Goal: Transaction & Acquisition: Purchase product/service

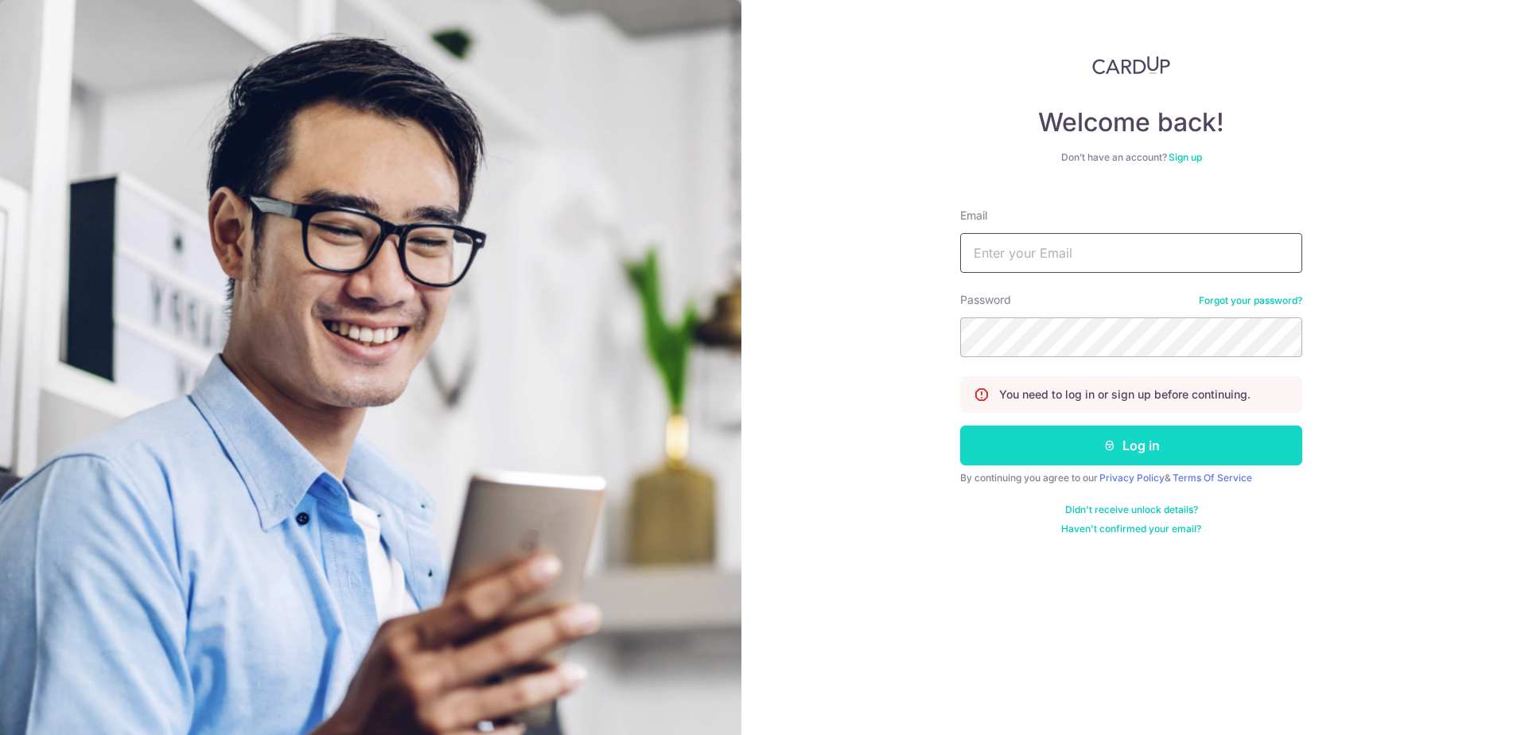
type input "noorsufiani@gmail.com"
click at [1143, 449] on button "Log in" at bounding box center [1131, 446] width 342 height 40
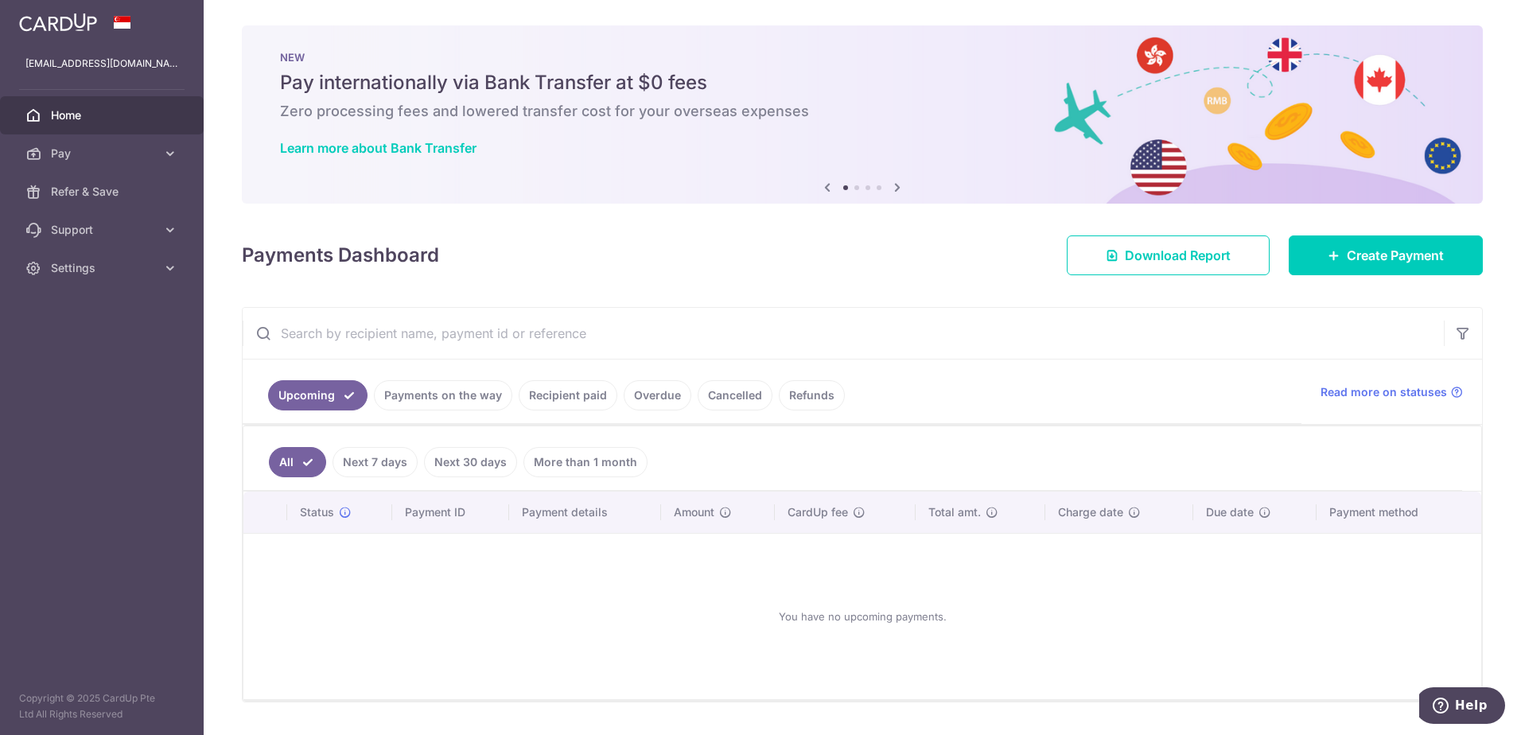
scroll to position [42, 0]
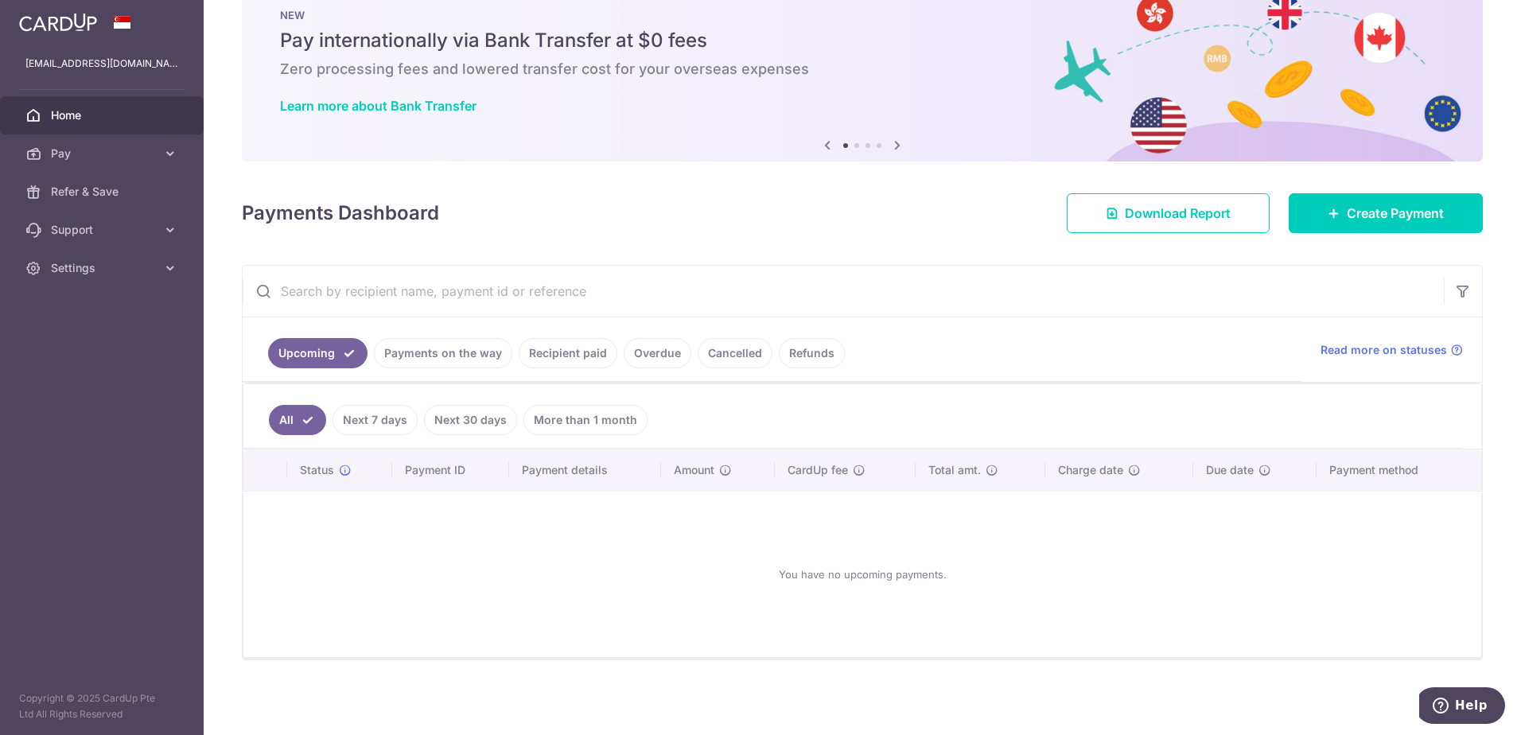
click at [581, 352] on link "Recipient paid" at bounding box center [568, 353] width 99 height 30
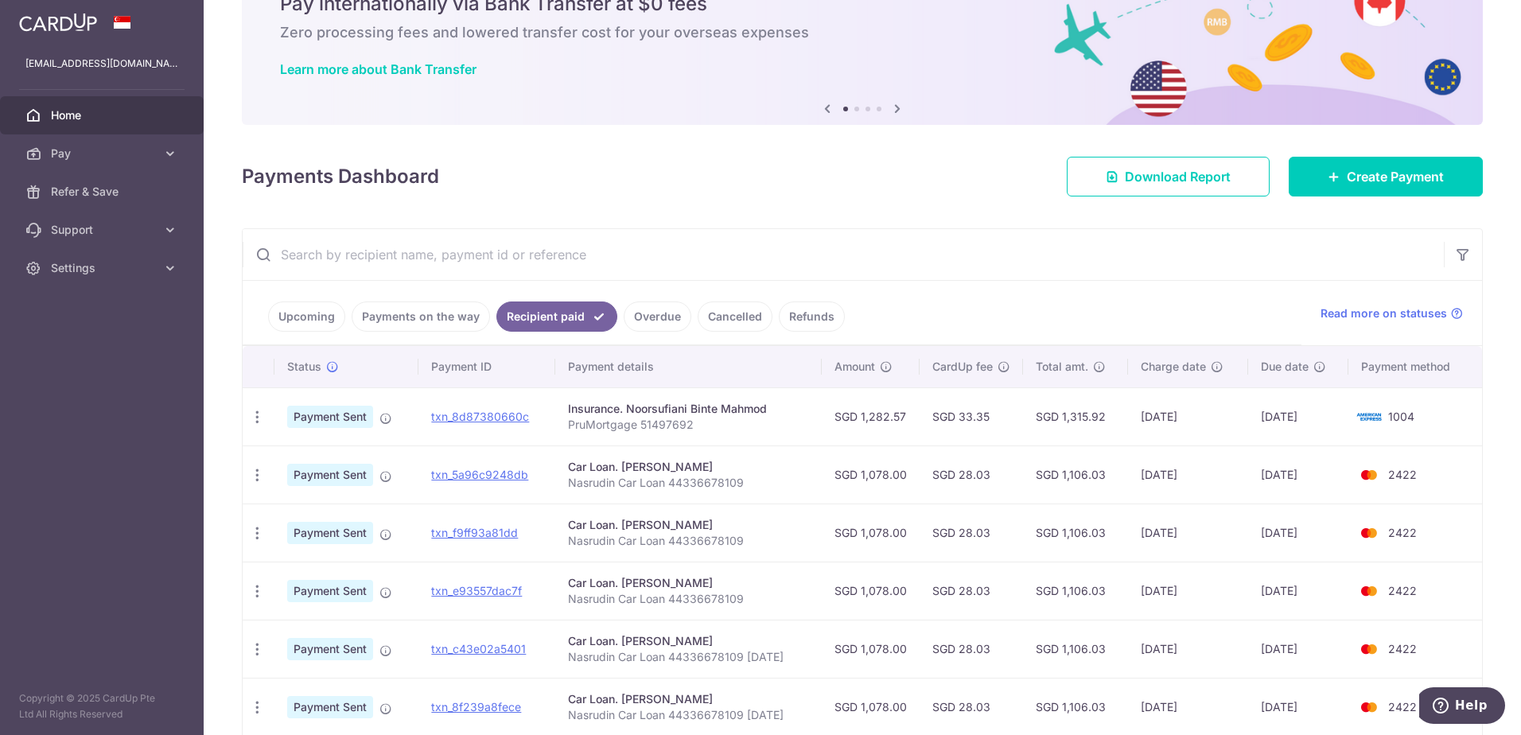
scroll to position [80, 0]
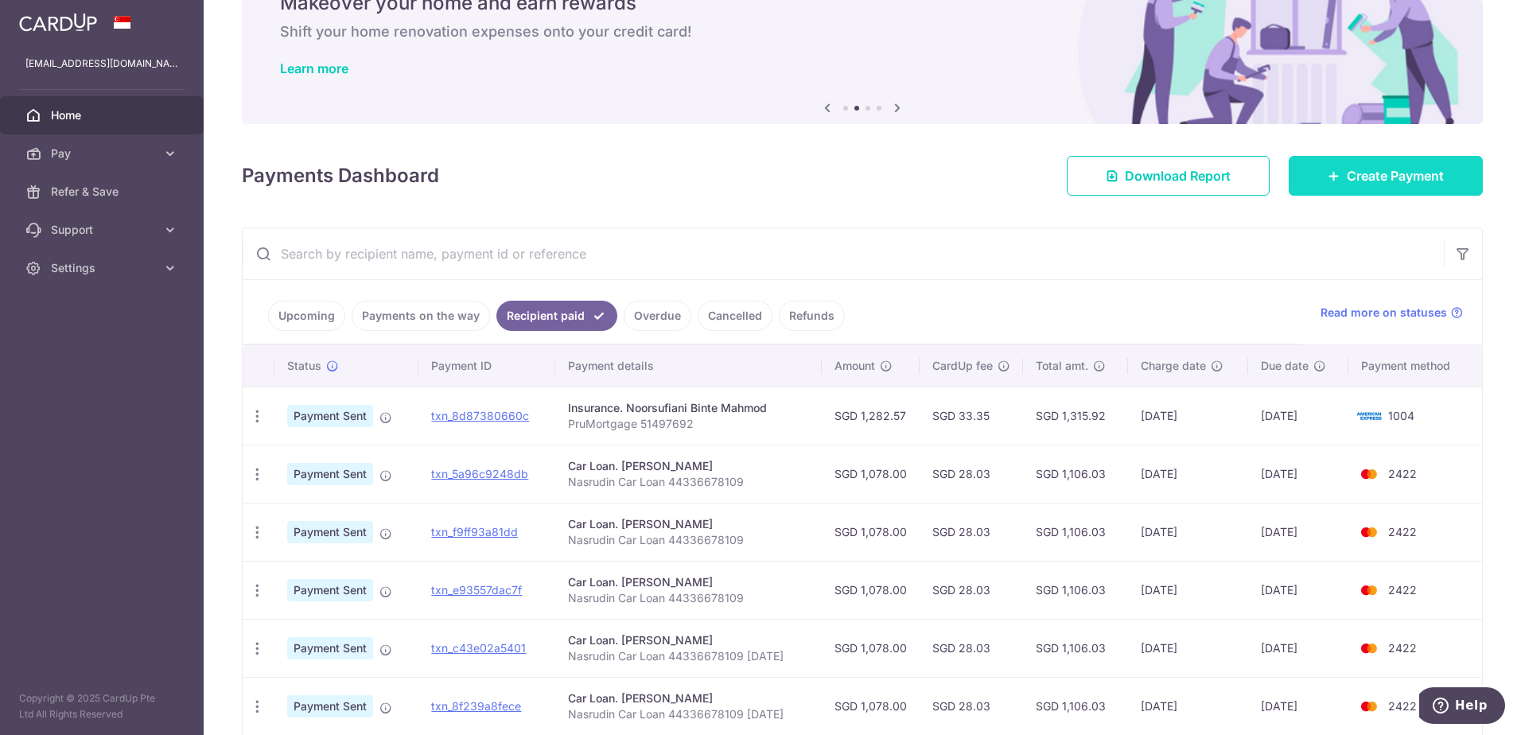
click at [1347, 180] on span "Create Payment" at bounding box center [1395, 175] width 97 height 19
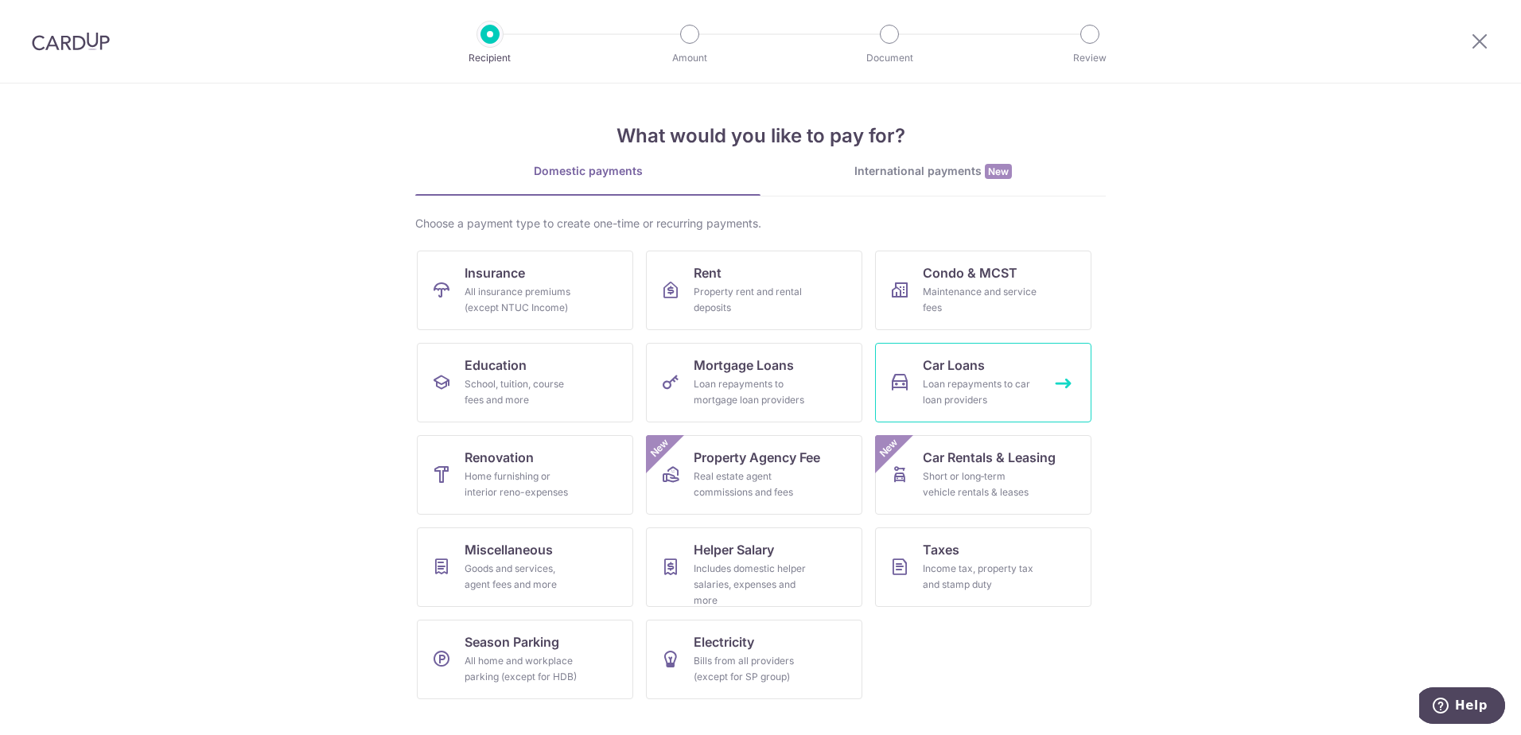
click at [966, 383] on div "Loan repayments to car loan providers" at bounding box center [980, 392] width 115 height 32
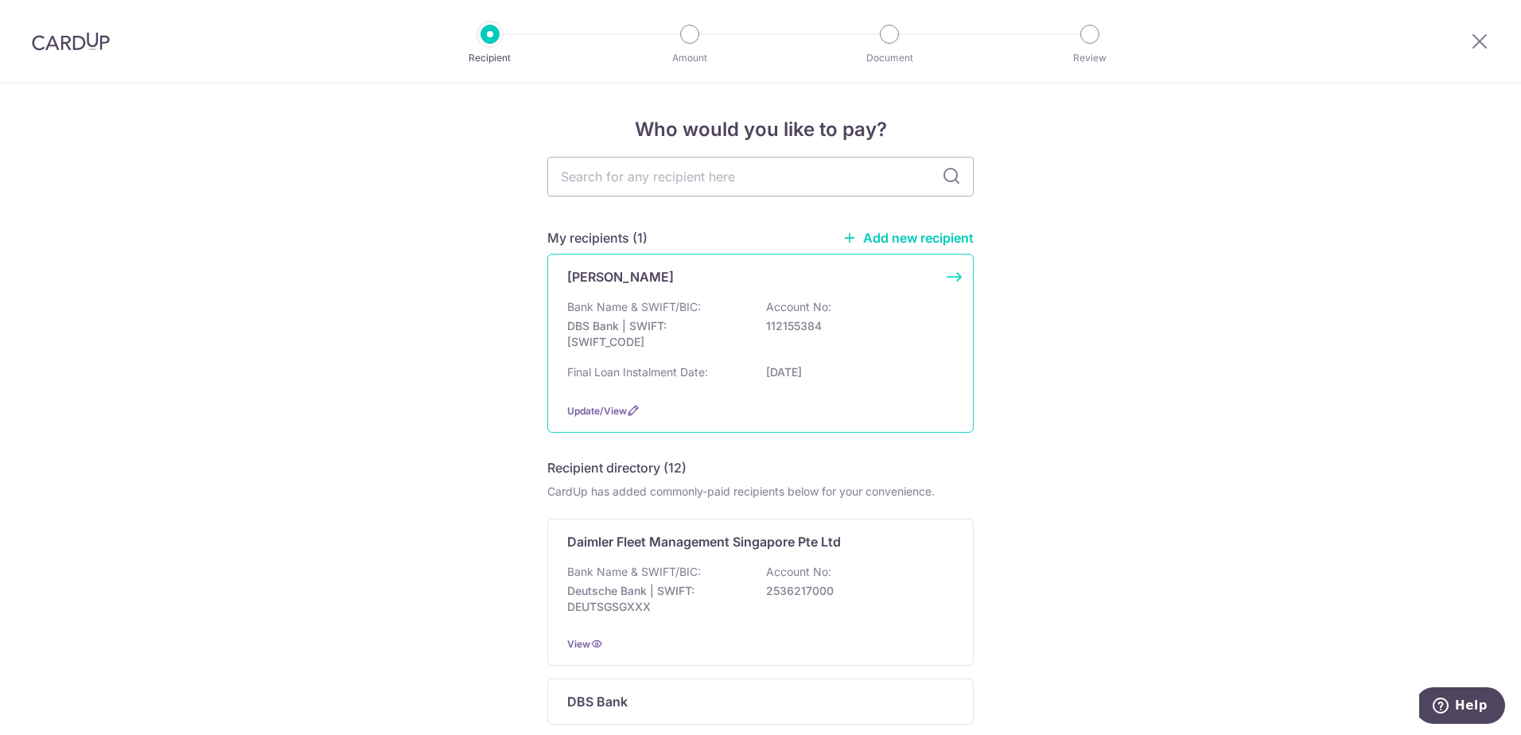
click at [879, 312] on div "Bank Name & SWIFT/BIC: DBS Bank | SWIFT: [SWIFT_CODE] Account No: 112155384" at bounding box center [760, 328] width 387 height 59
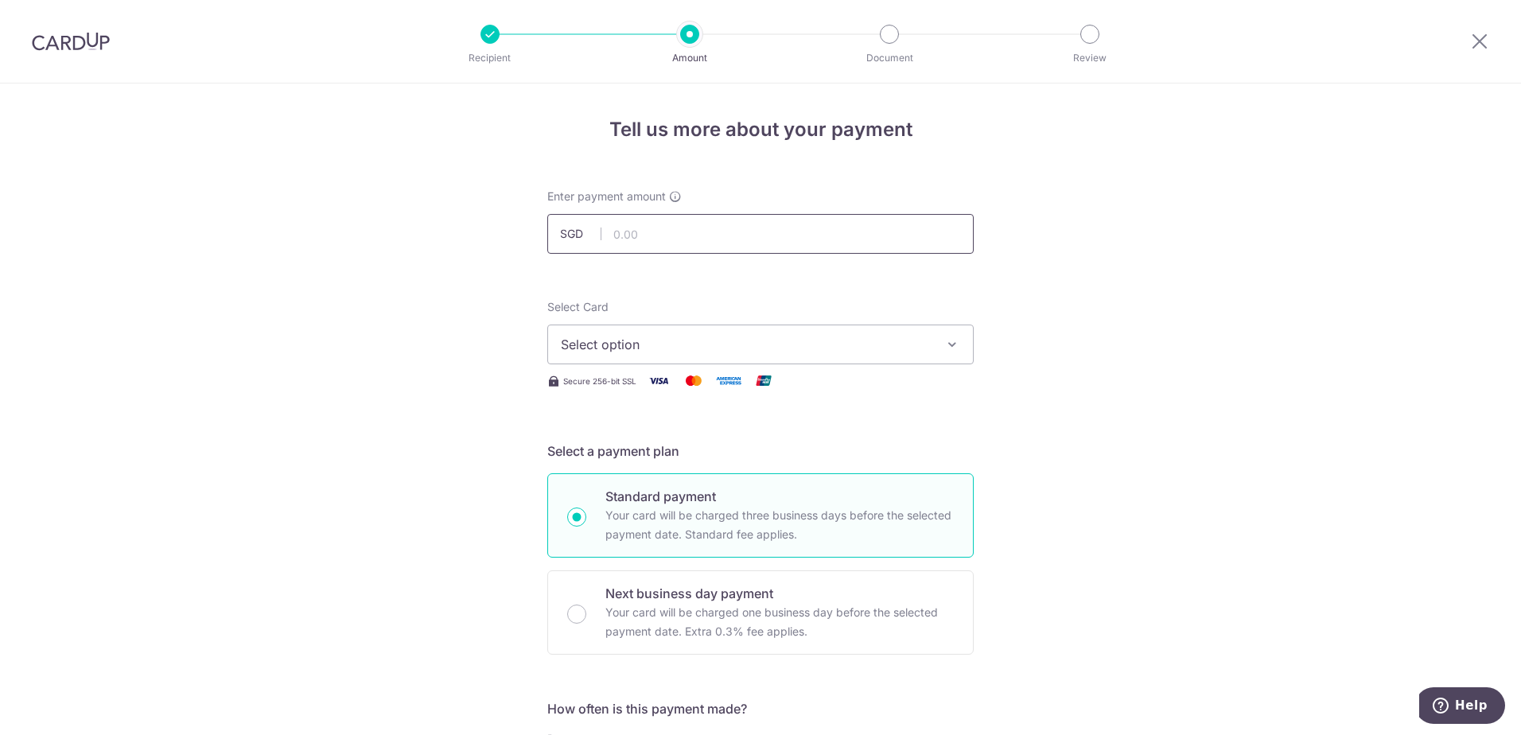
click at [788, 240] on input "text" at bounding box center [760, 234] width 426 height 40
type input "1,078.00"
type input "[DATE]"
type input "Nasrudin Car Loan 44336678109"
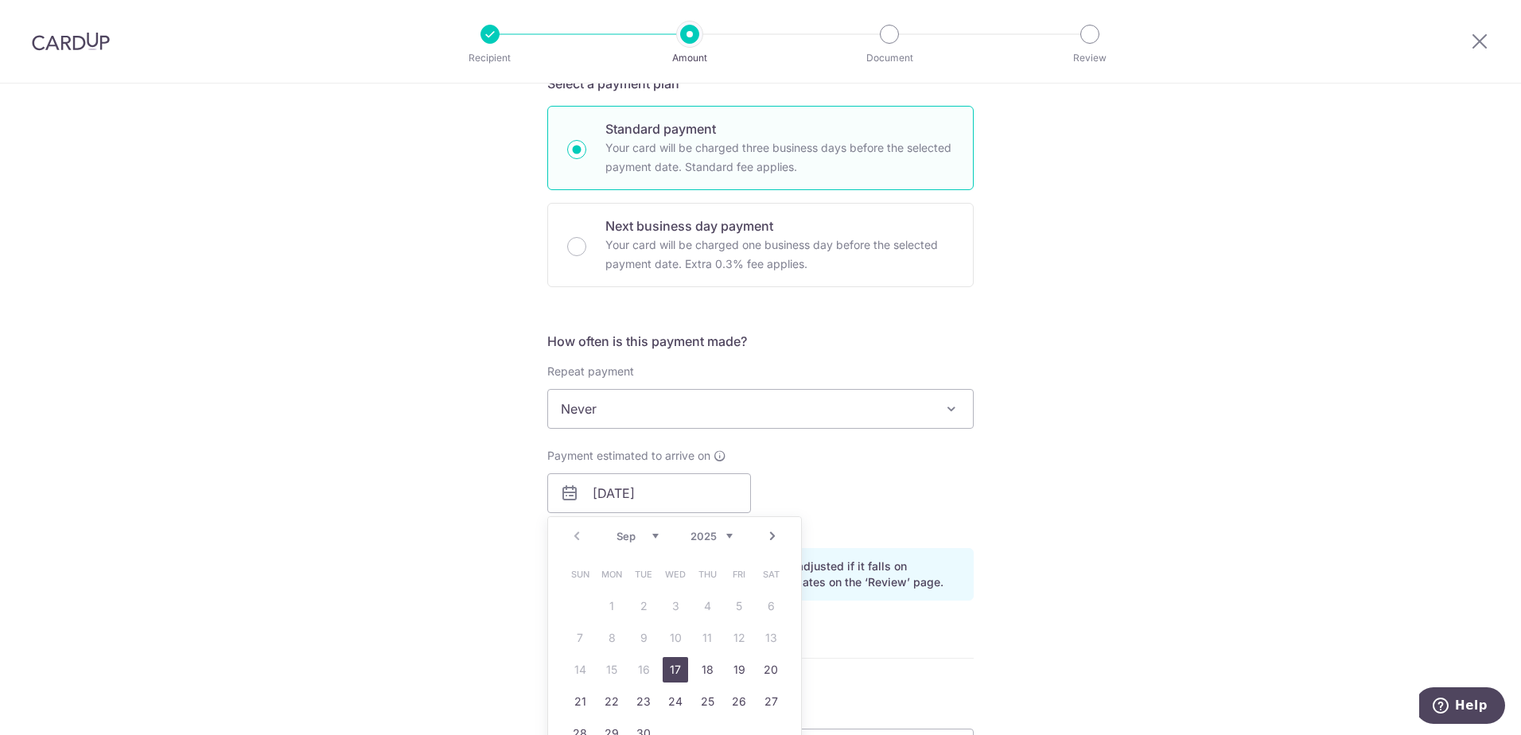
type input "1,078.00"
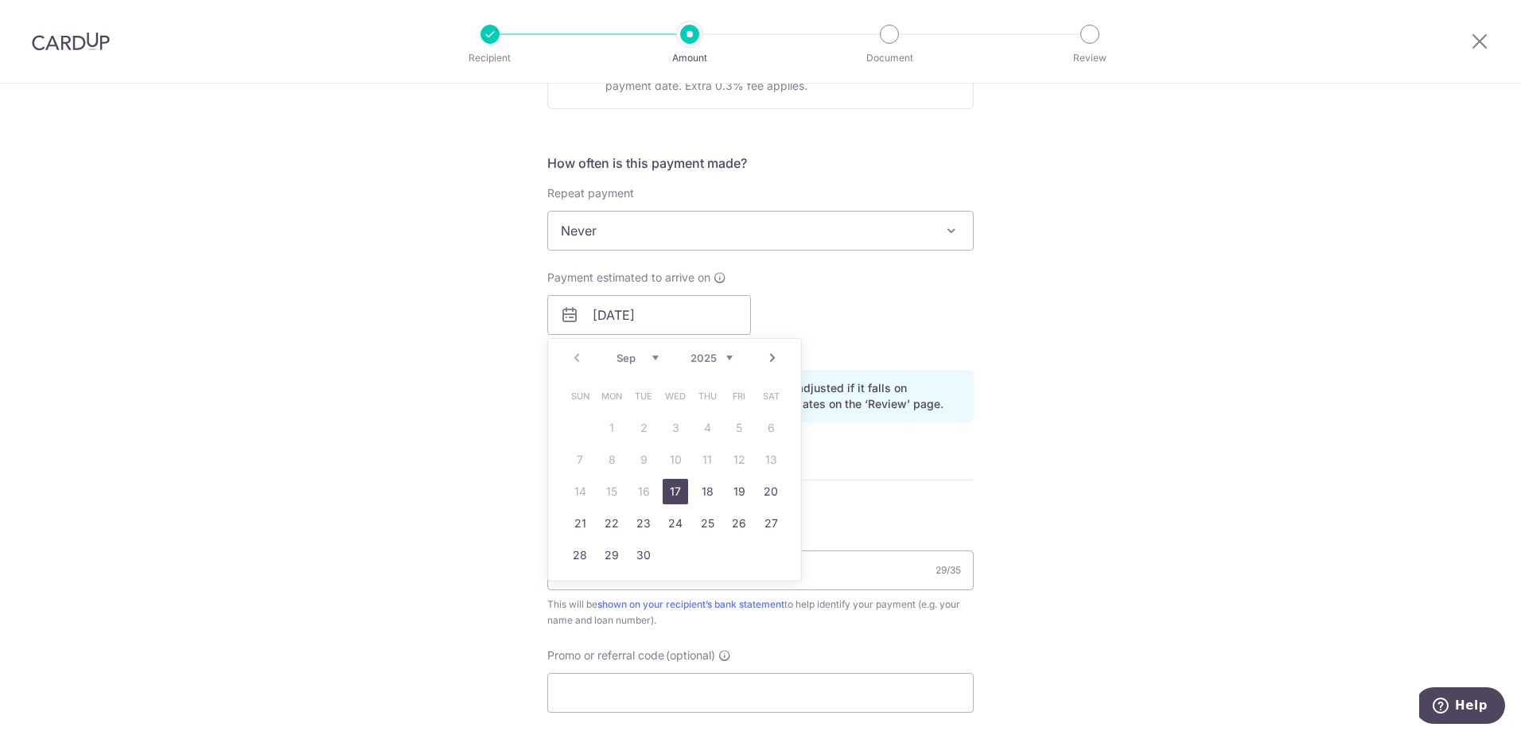
scroll to position [606, 0]
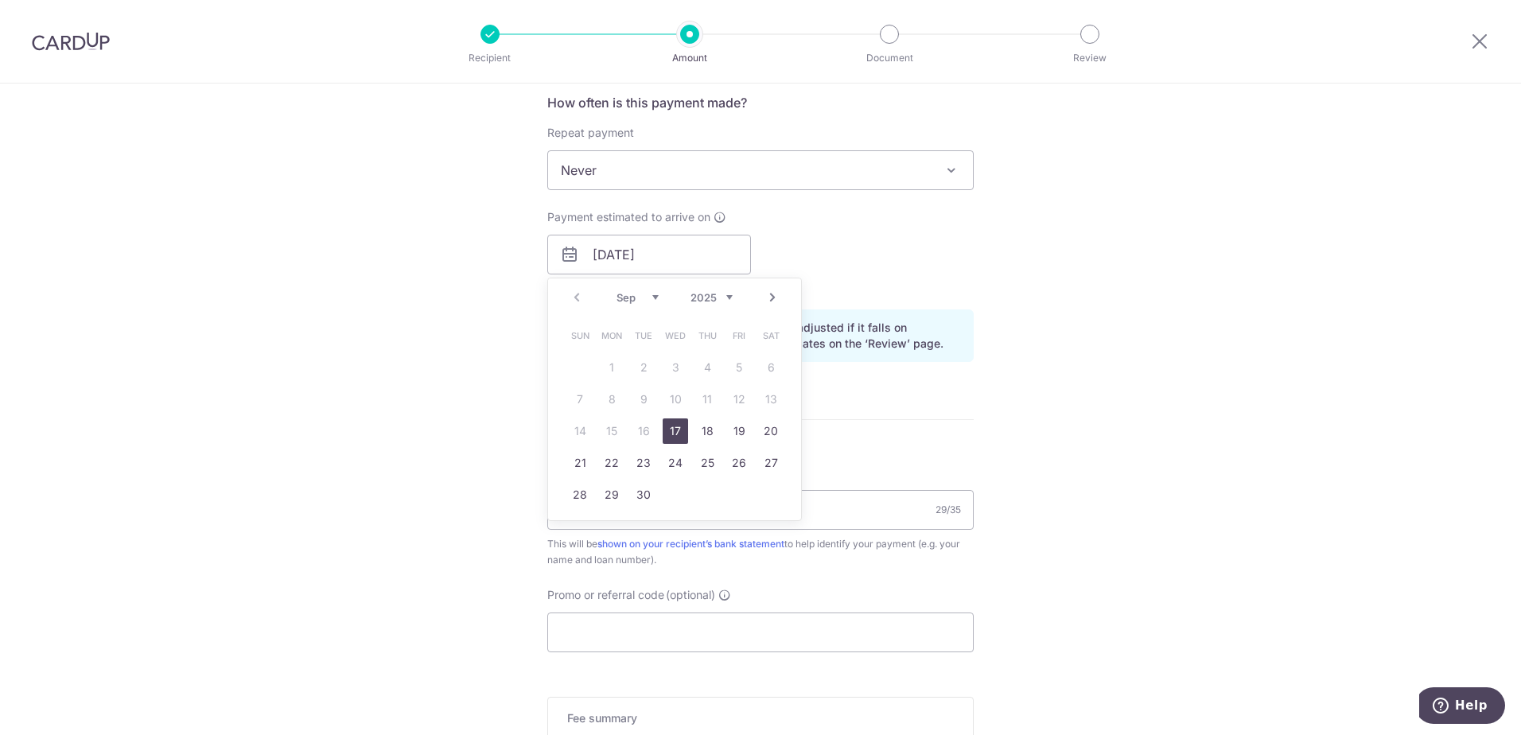
click at [670, 434] on link "17" at bounding box center [675, 430] width 25 height 25
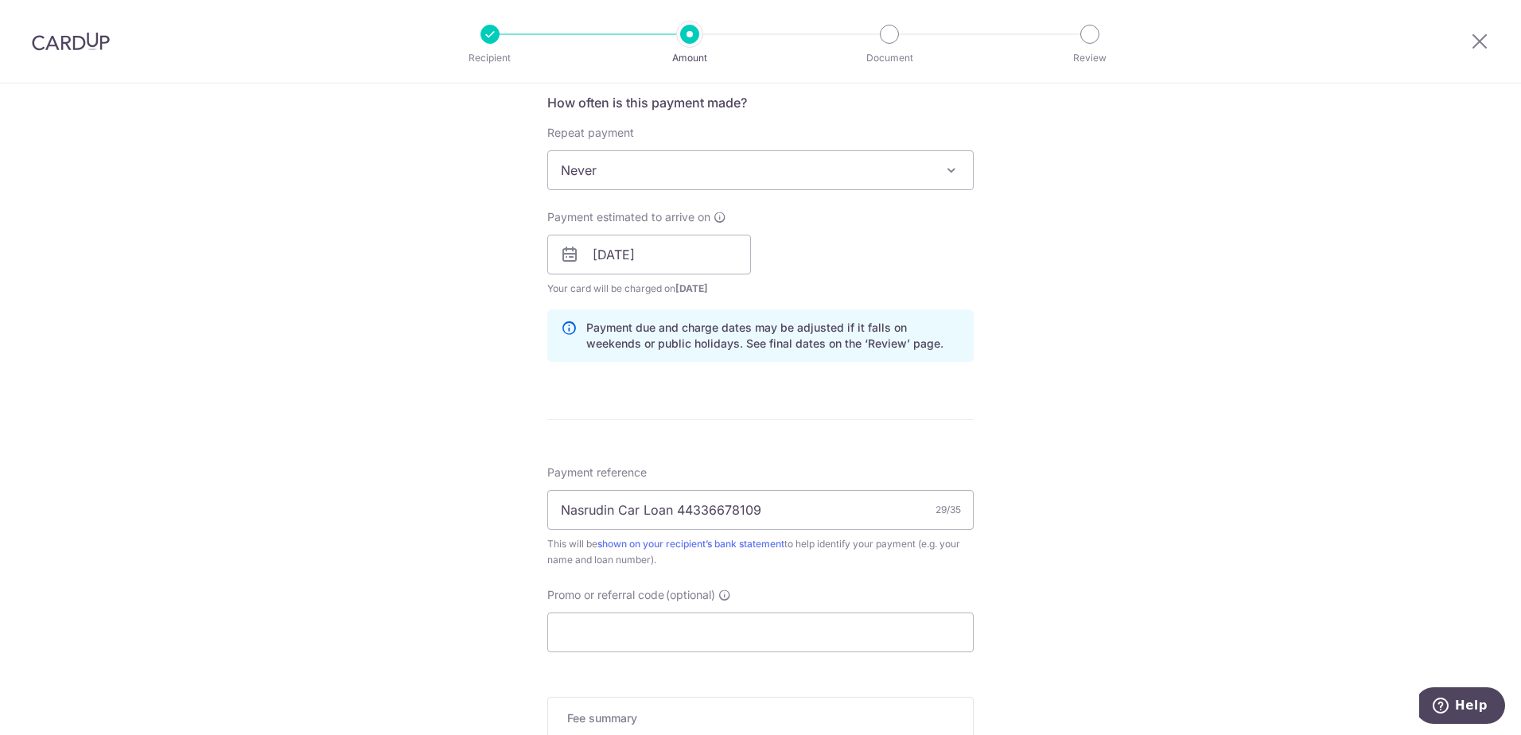
click at [570, 257] on icon at bounding box center [569, 254] width 19 height 19
click at [609, 250] on input "17/09/2025" at bounding box center [649, 255] width 204 height 40
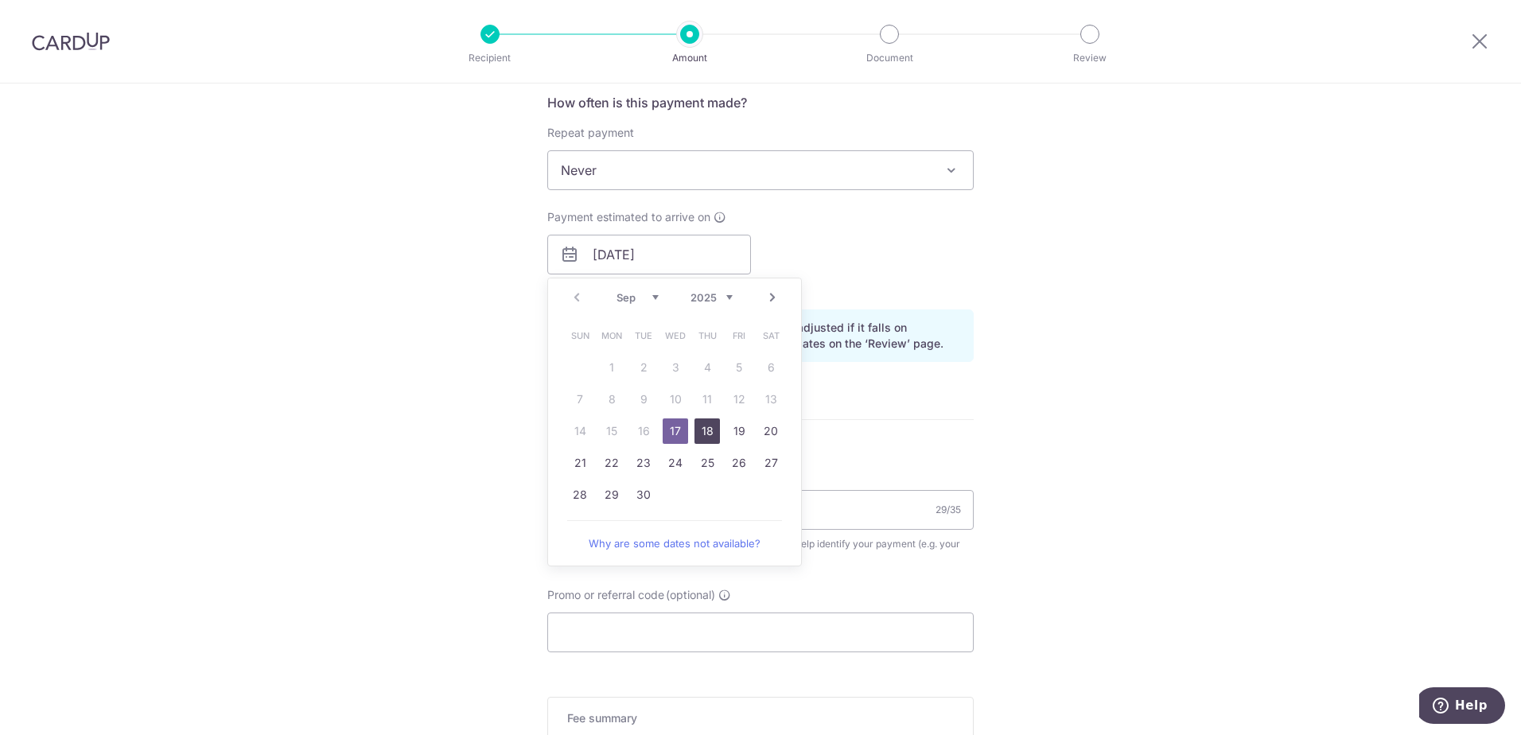
click at [706, 433] on link "18" at bounding box center [706, 430] width 25 height 25
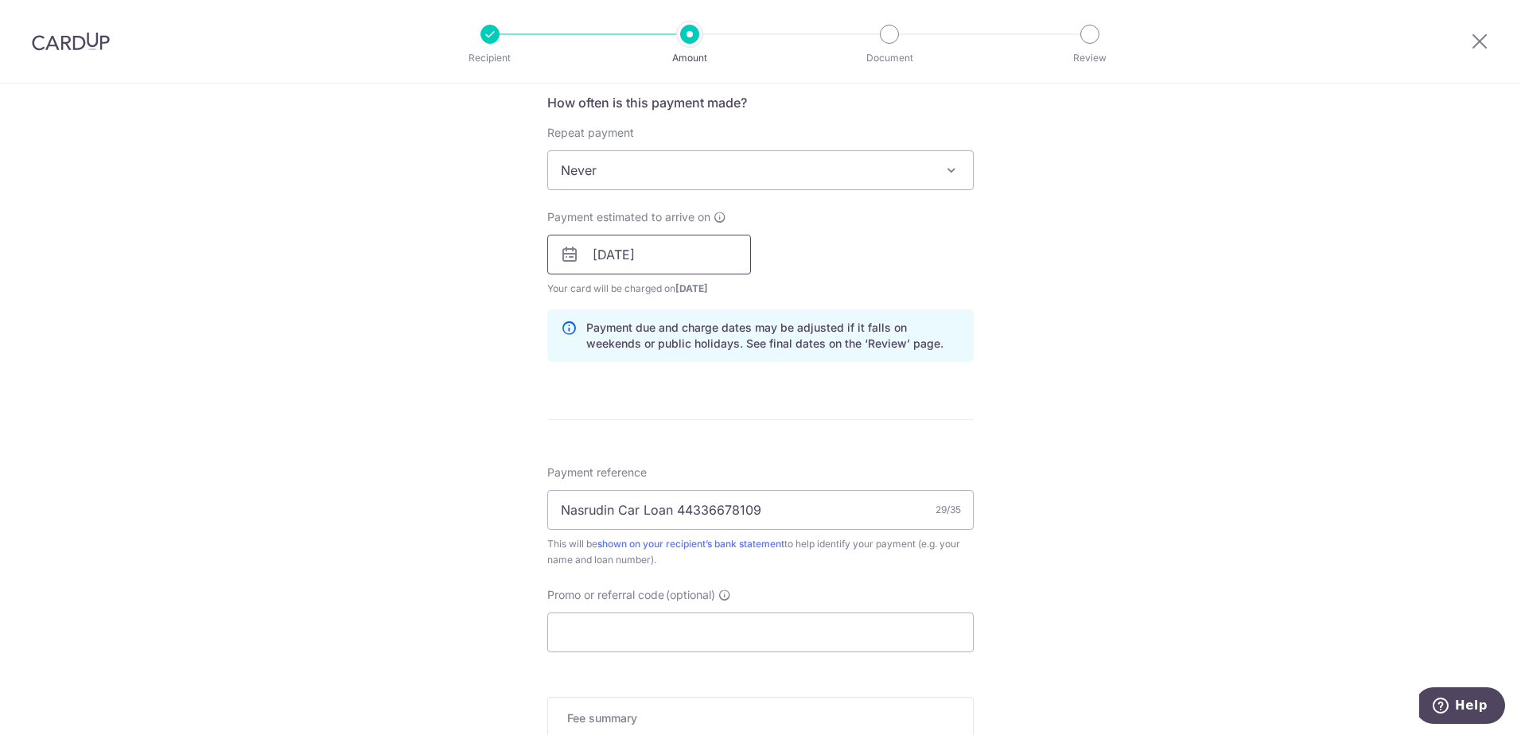
click at [648, 256] on input "[DATE]" at bounding box center [649, 255] width 204 height 40
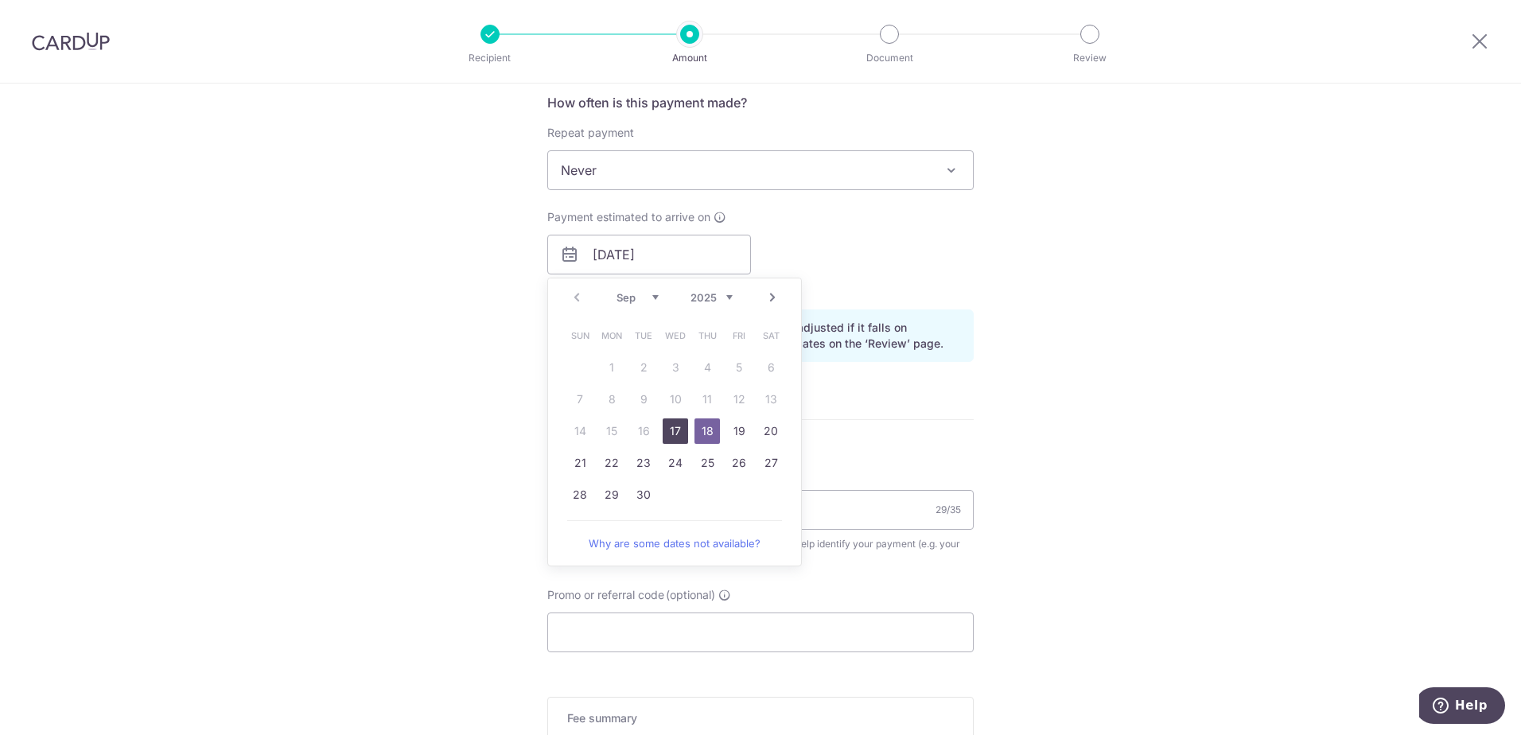
click at [676, 427] on link "17" at bounding box center [675, 430] width 25 height 25
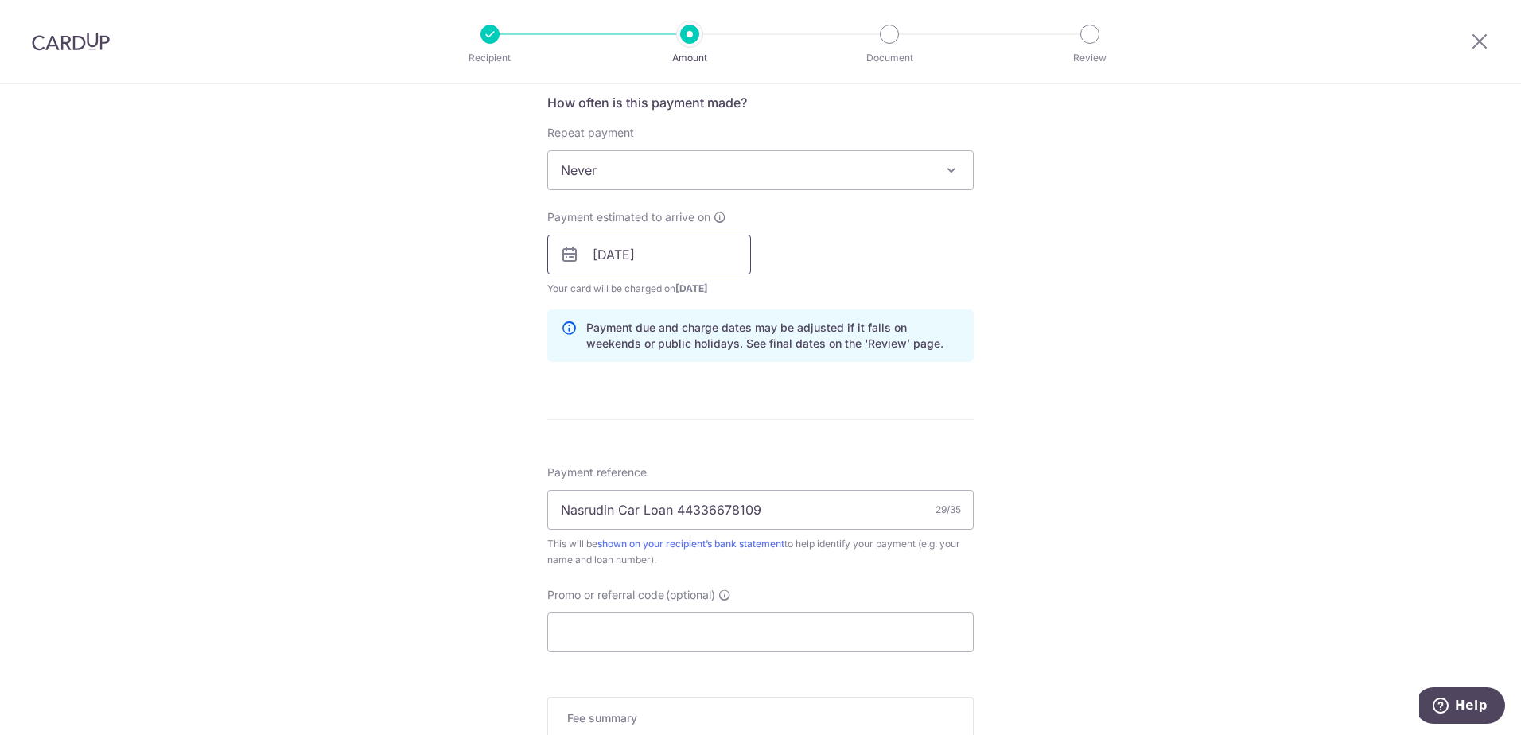
click at [638, 258] on input "17/09/2025" at bounding box center [649, 255] width 204 height 40
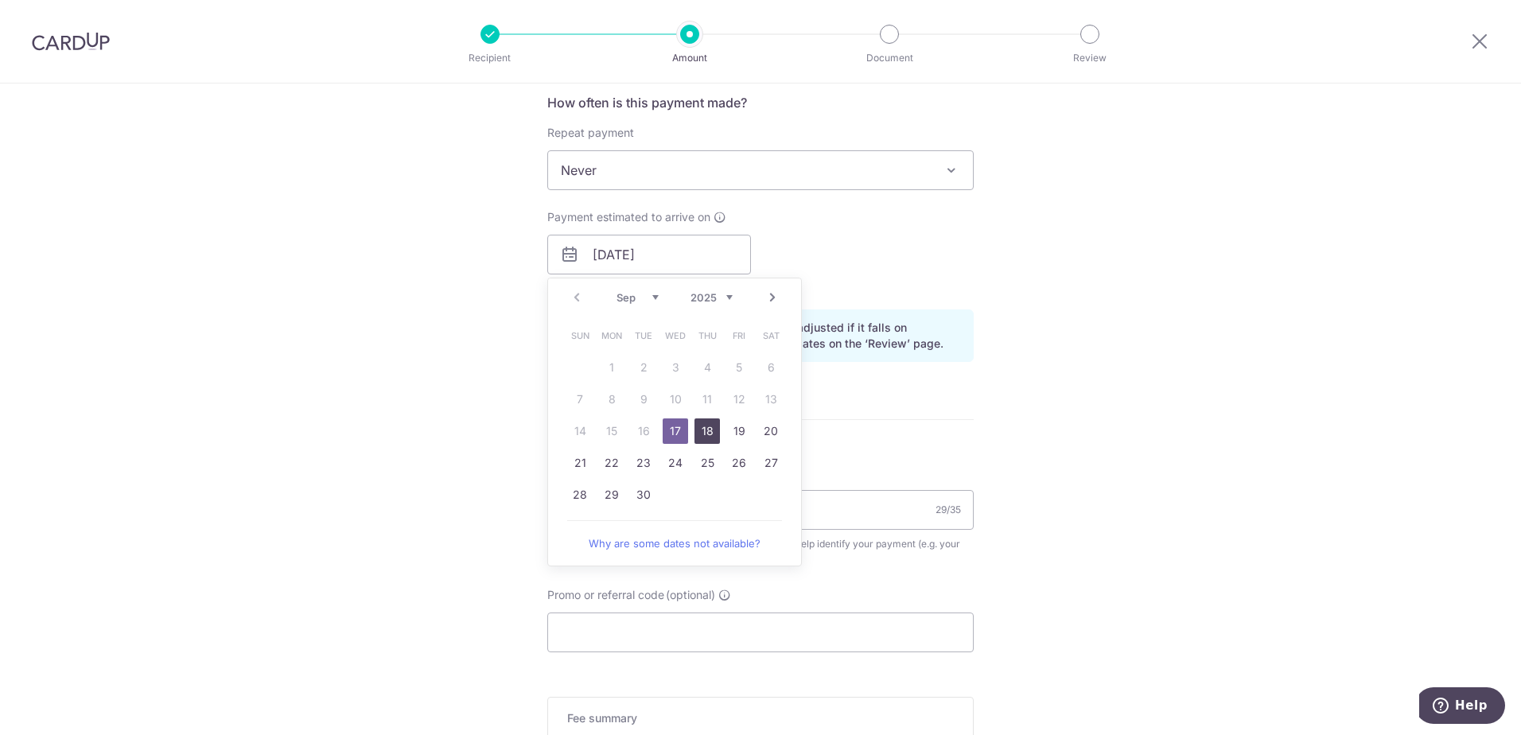
click at [703, 440] on link "18" at bounding box center [706, 430] width 25 height 25
type input "[DATE]"
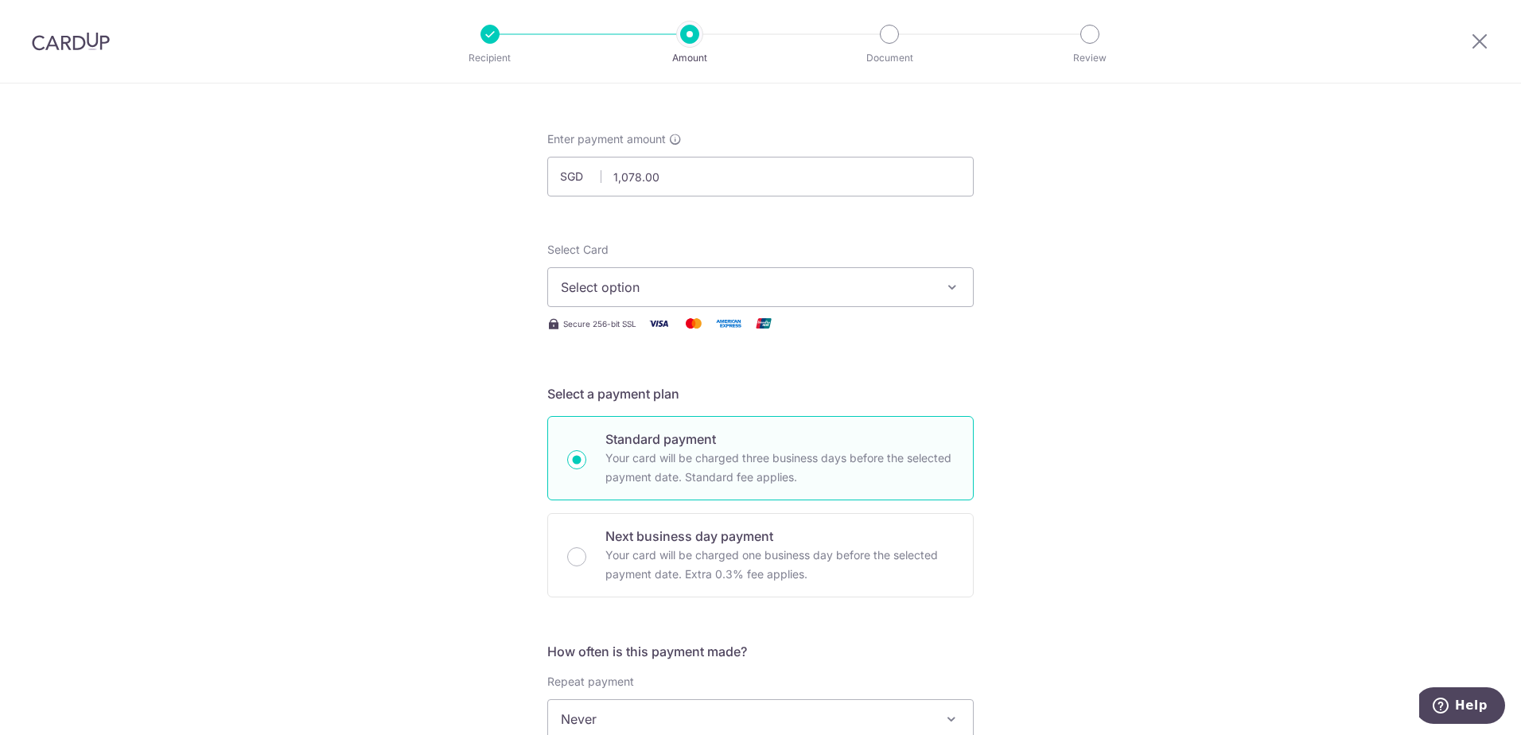
scroll to position [0, 0]
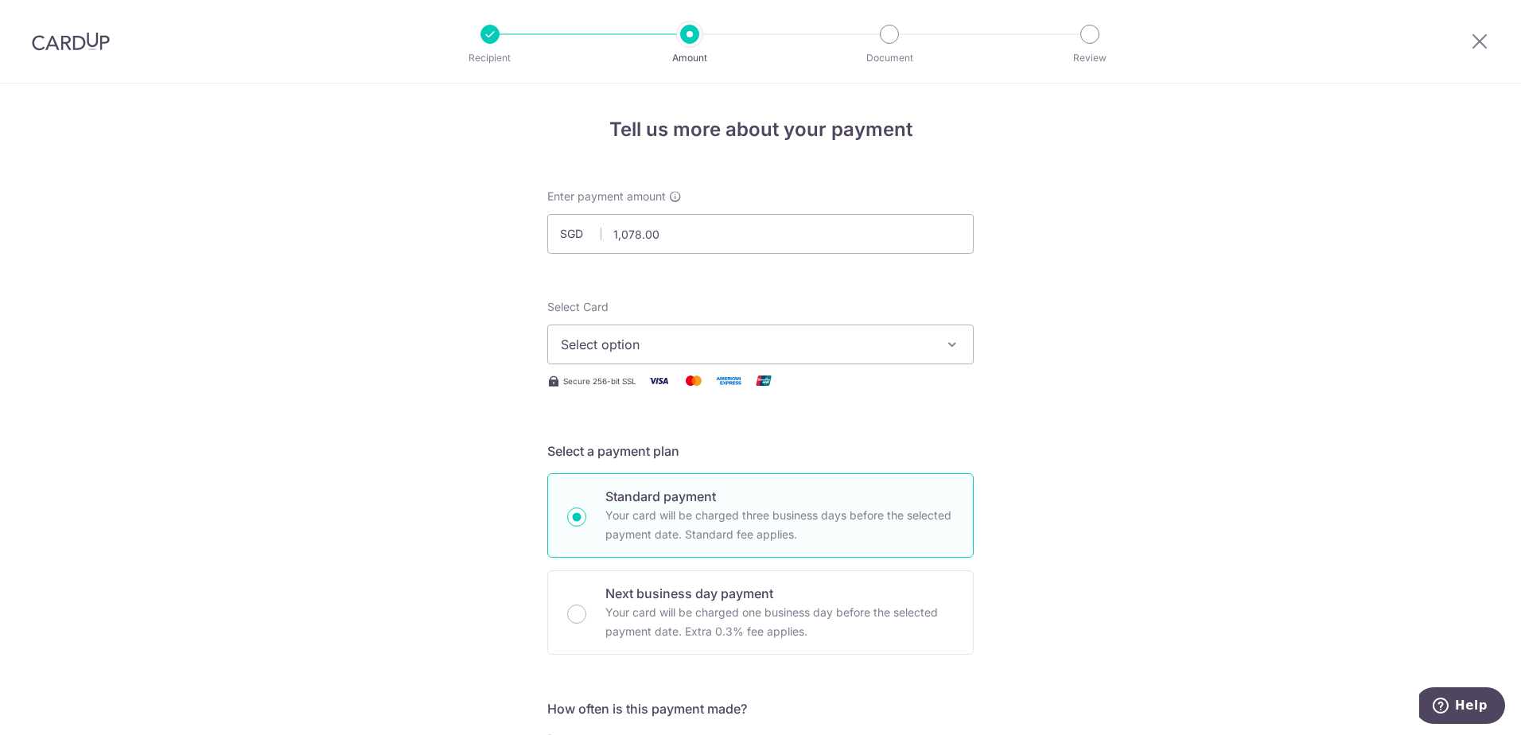
click at [947, 344] on icon "button" at bounding box center [952, 344] width 16 height 16
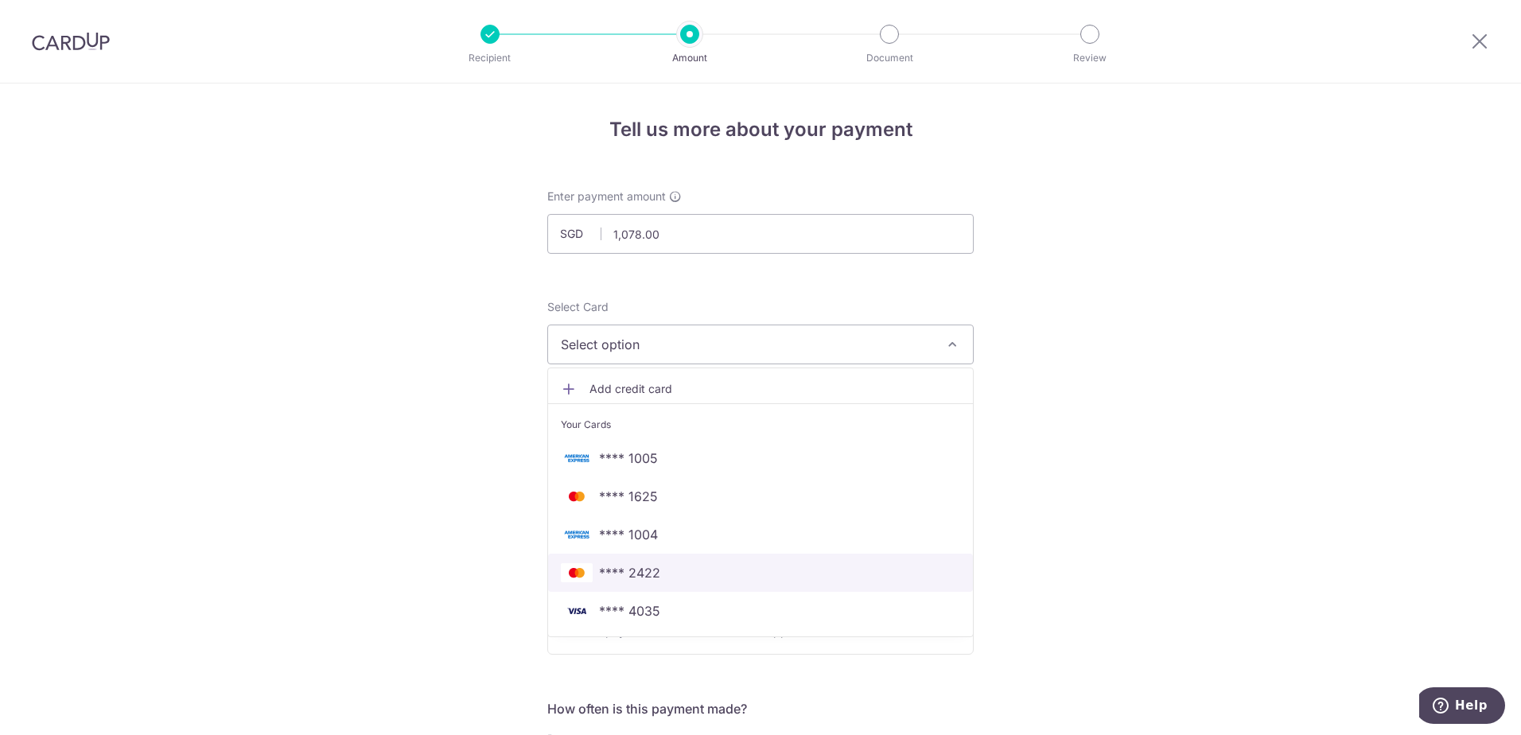
click at [639, 577] on span "**** 2422" at bounding box center [629, 572] width 61 height 19
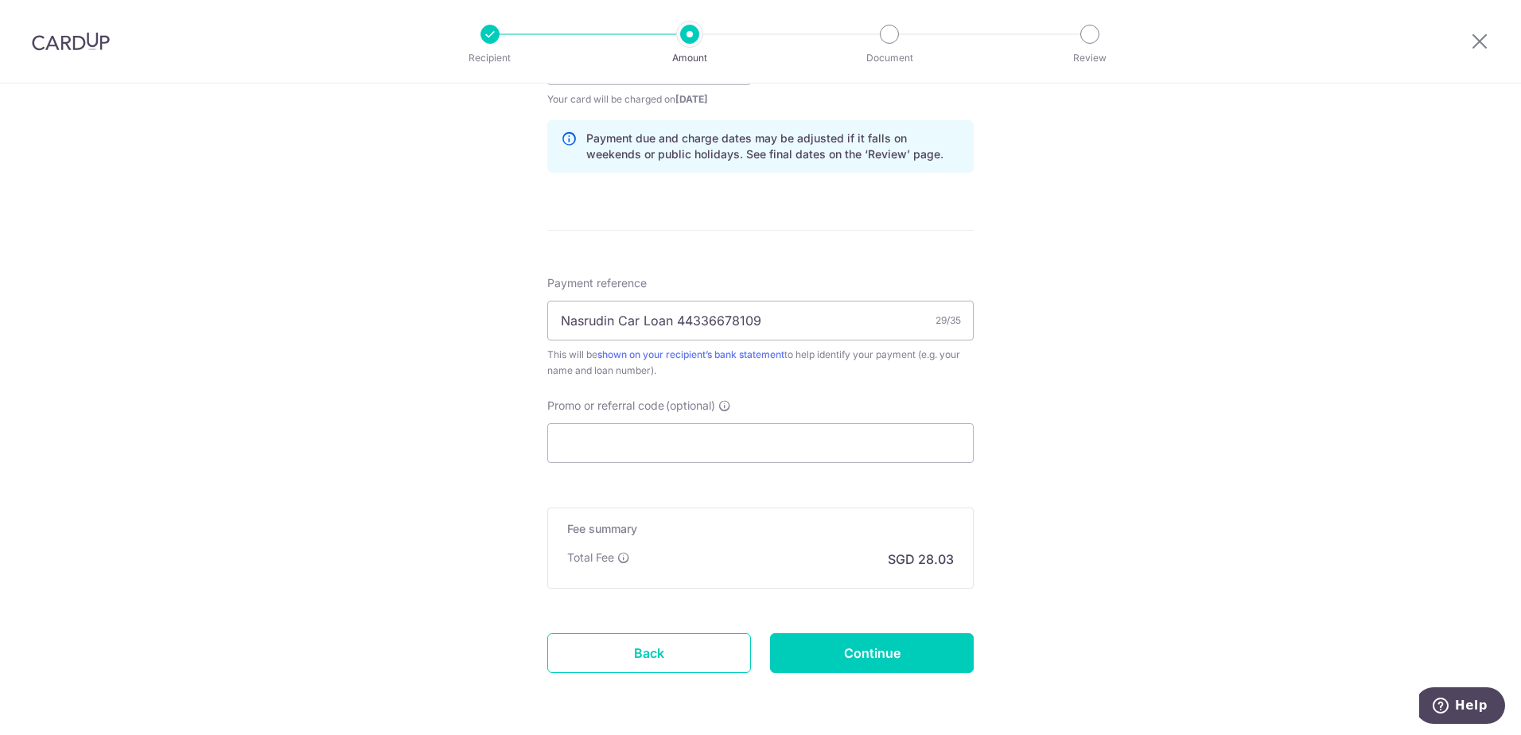
scroll to position [853, 0]
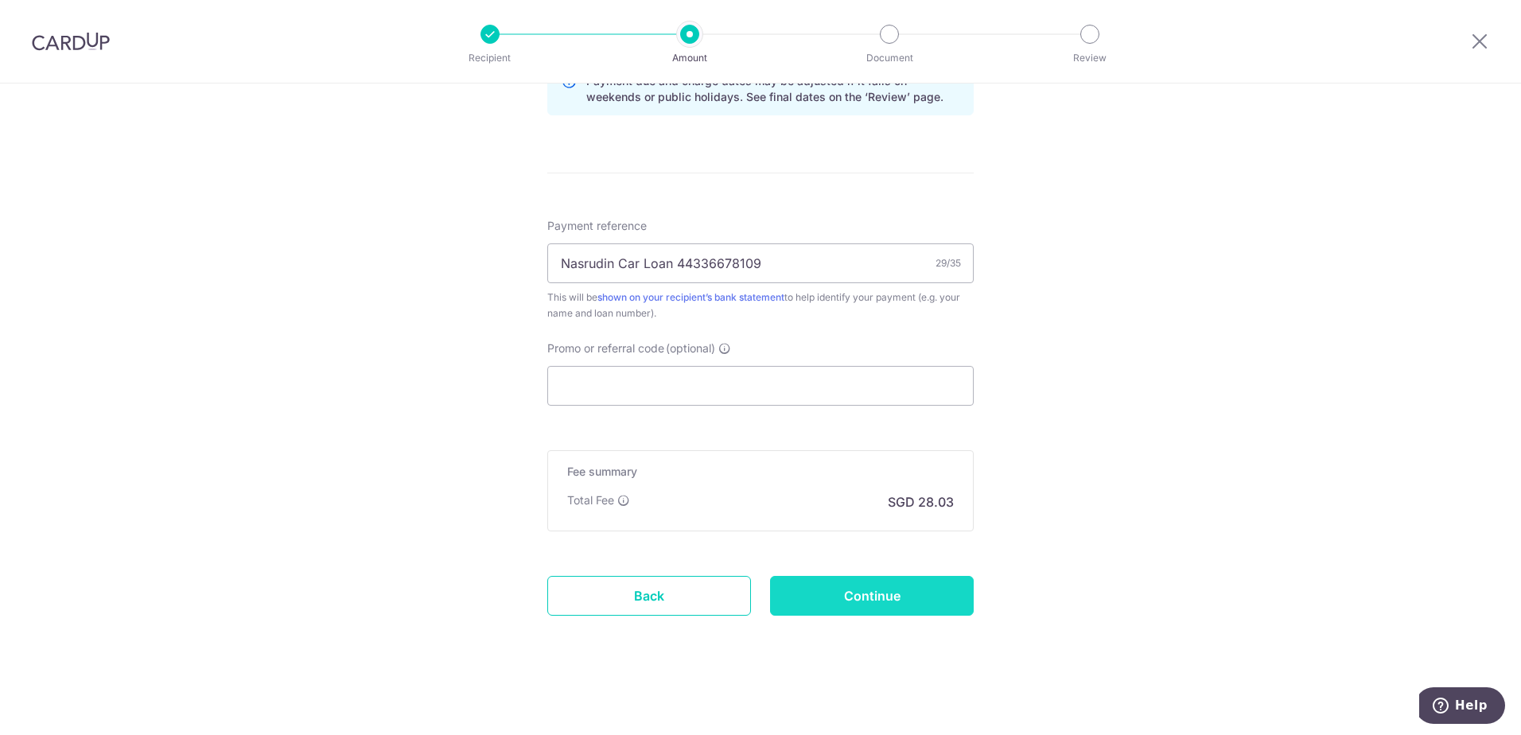
click at [880, 602] on input "Continue" at bounding box center [872, 596] width 204 height 40
type input "Create Schedule"
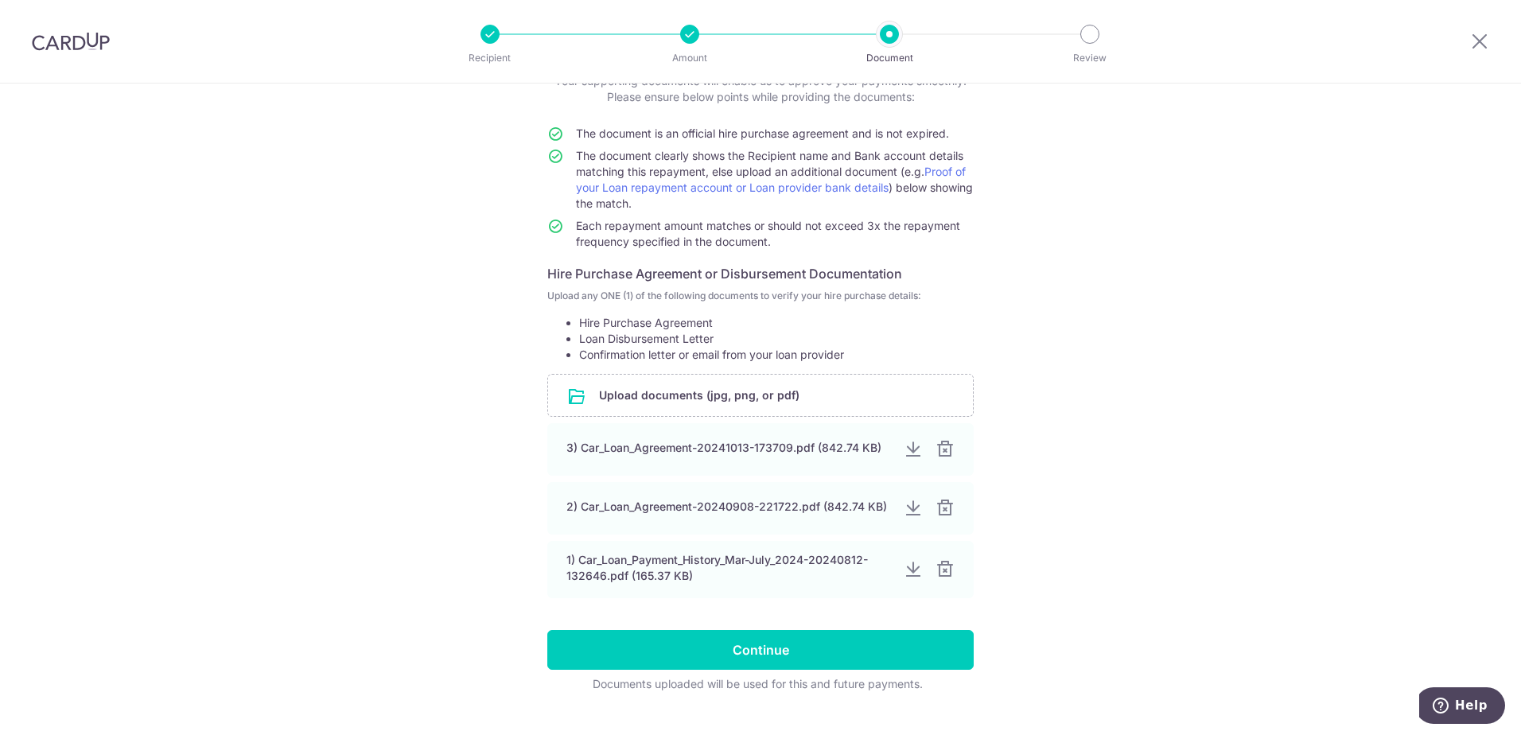
scroll to position [147, 0]
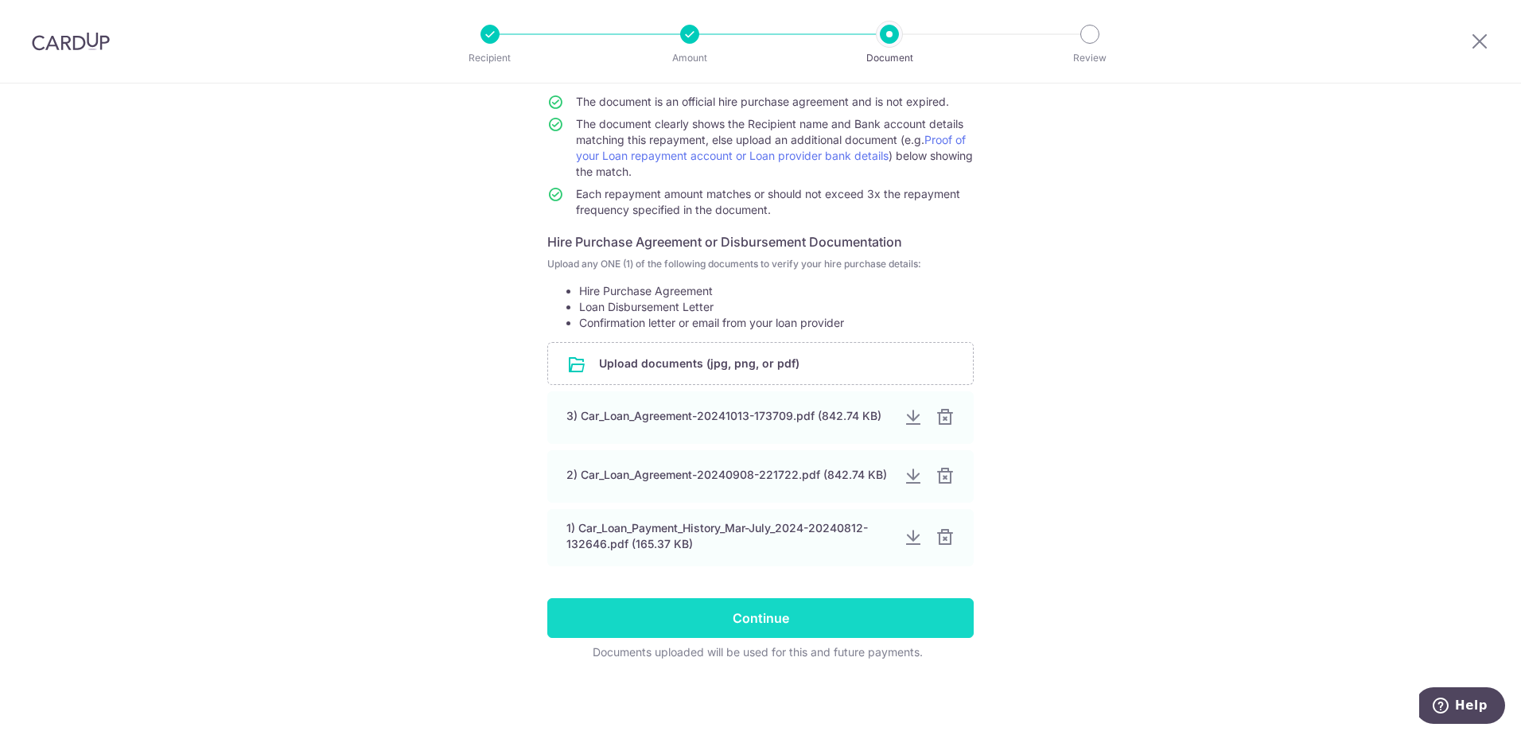
click at [778, 613] on input "Continue" at bounding box center [760, 618] width 426 height 40
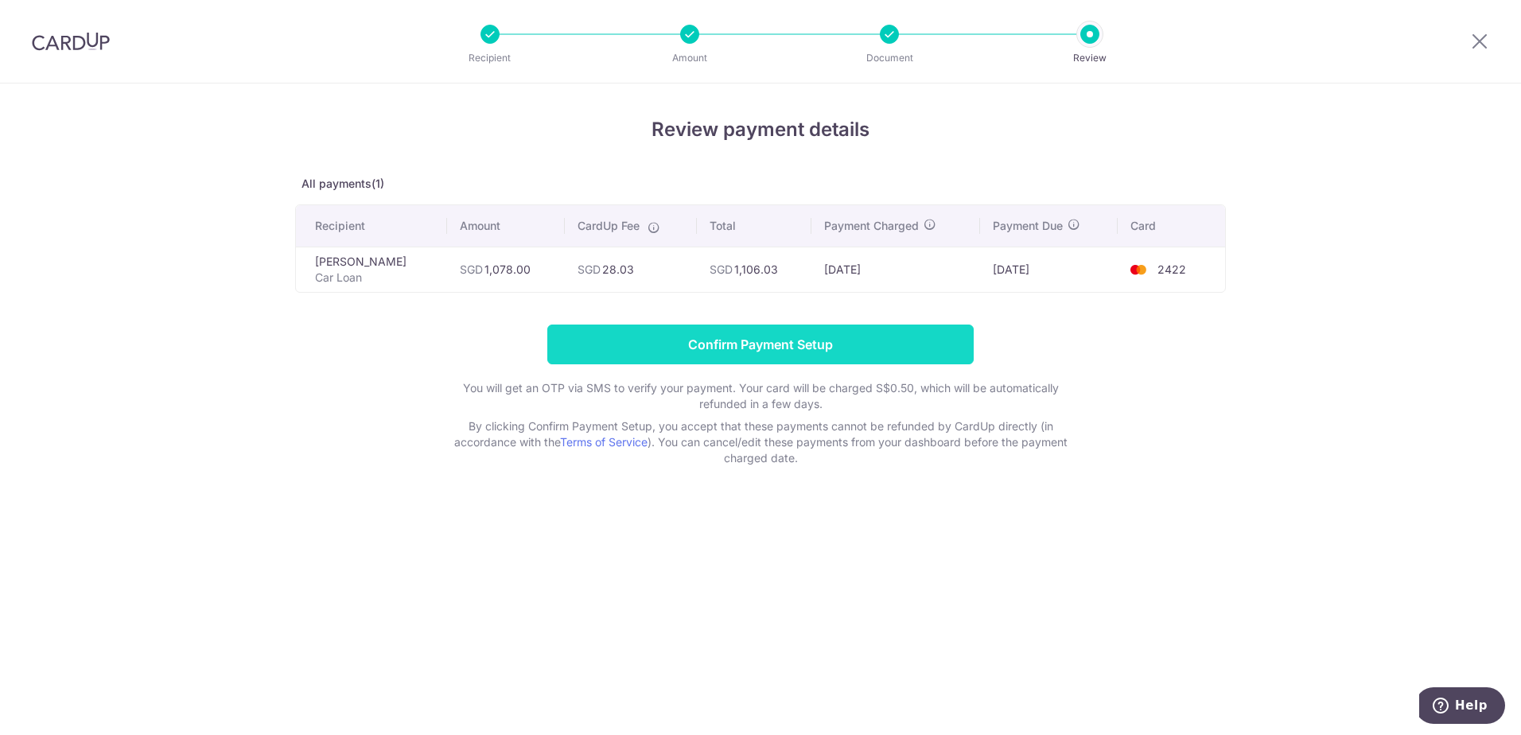
click at [784, 340] on input "Confirm Payment Setup" at bounding box center [760, 345] width 426 height 40
click at [784, 340] on form "Confirm Payment Setup You will get an OTP via SMS to verify your payment. Your …" at bounding box center [760, 396] width 931 height 142
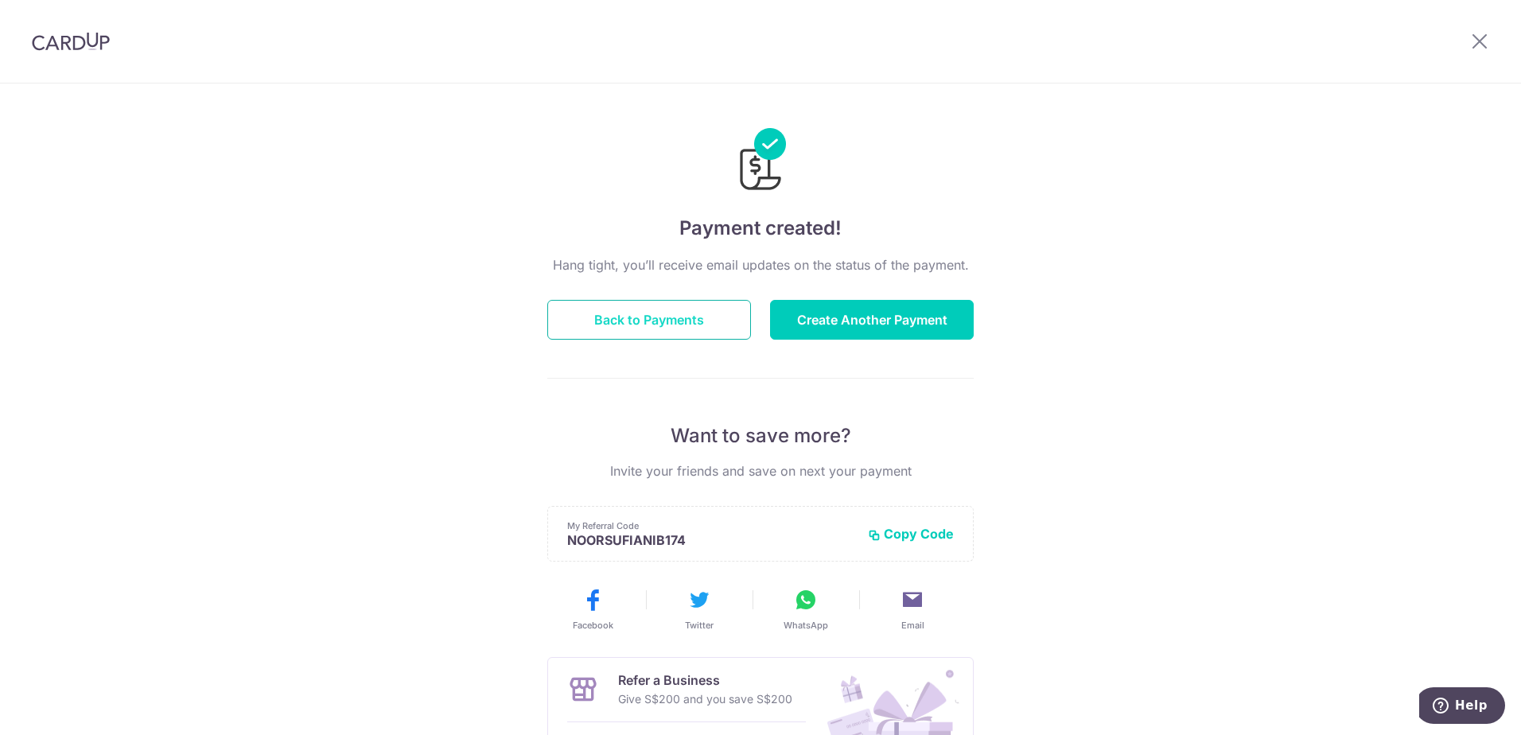
click at [604, 312] on button "Back to Payments" at bounding box center [649, 320] width 204 height 40
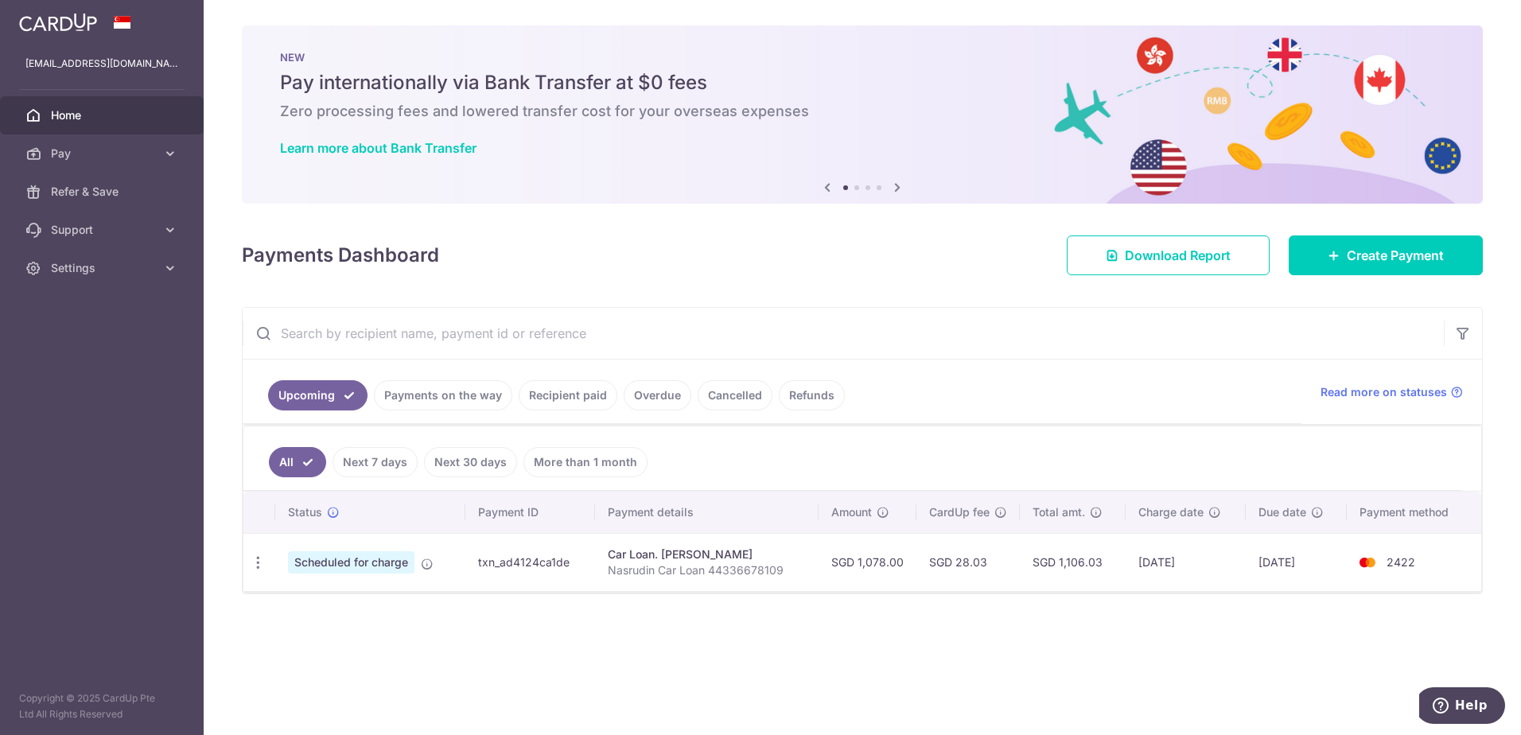
click at [568, 395] on link "Recipient paid" at bounding box center [568, 395] width 99 height 30
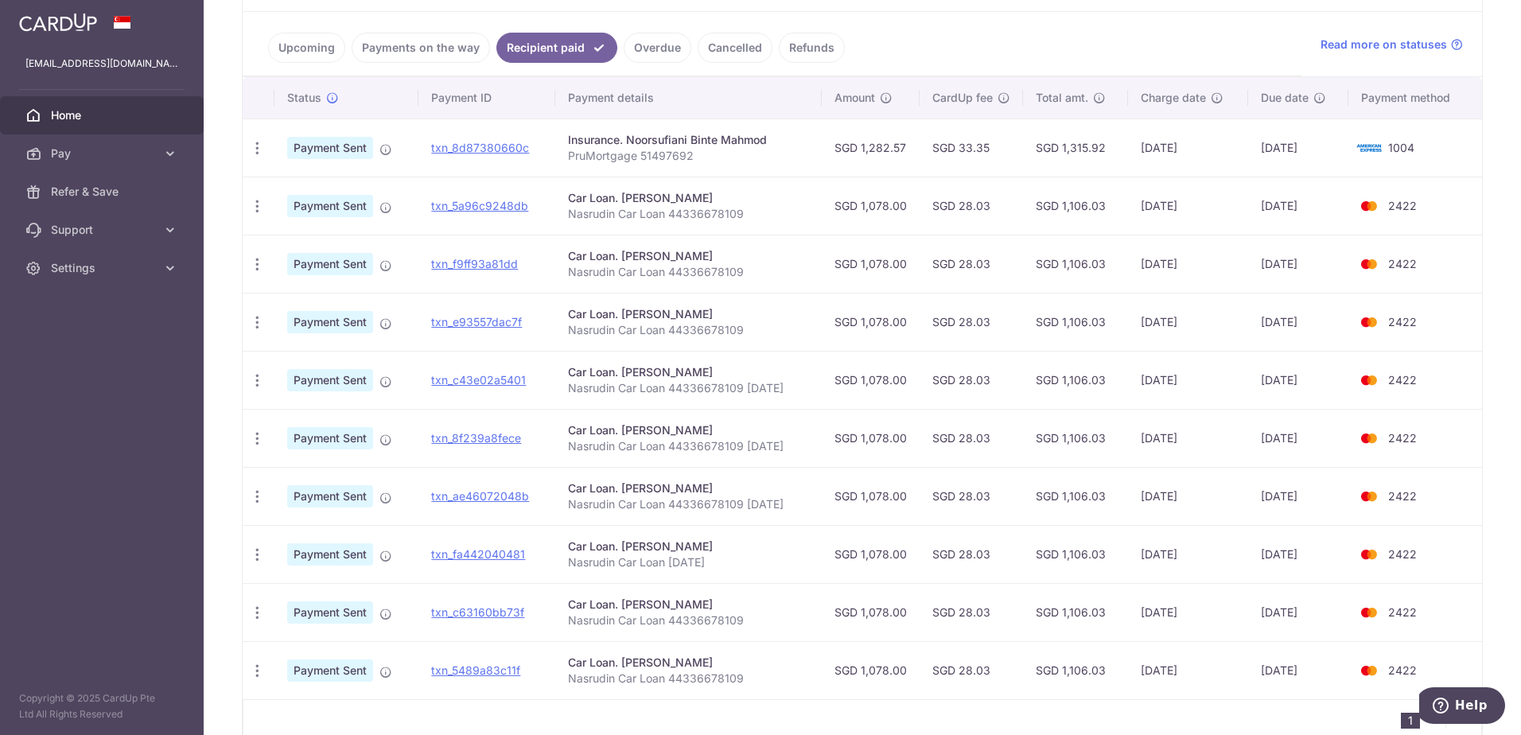
scroll to position [268, 0]
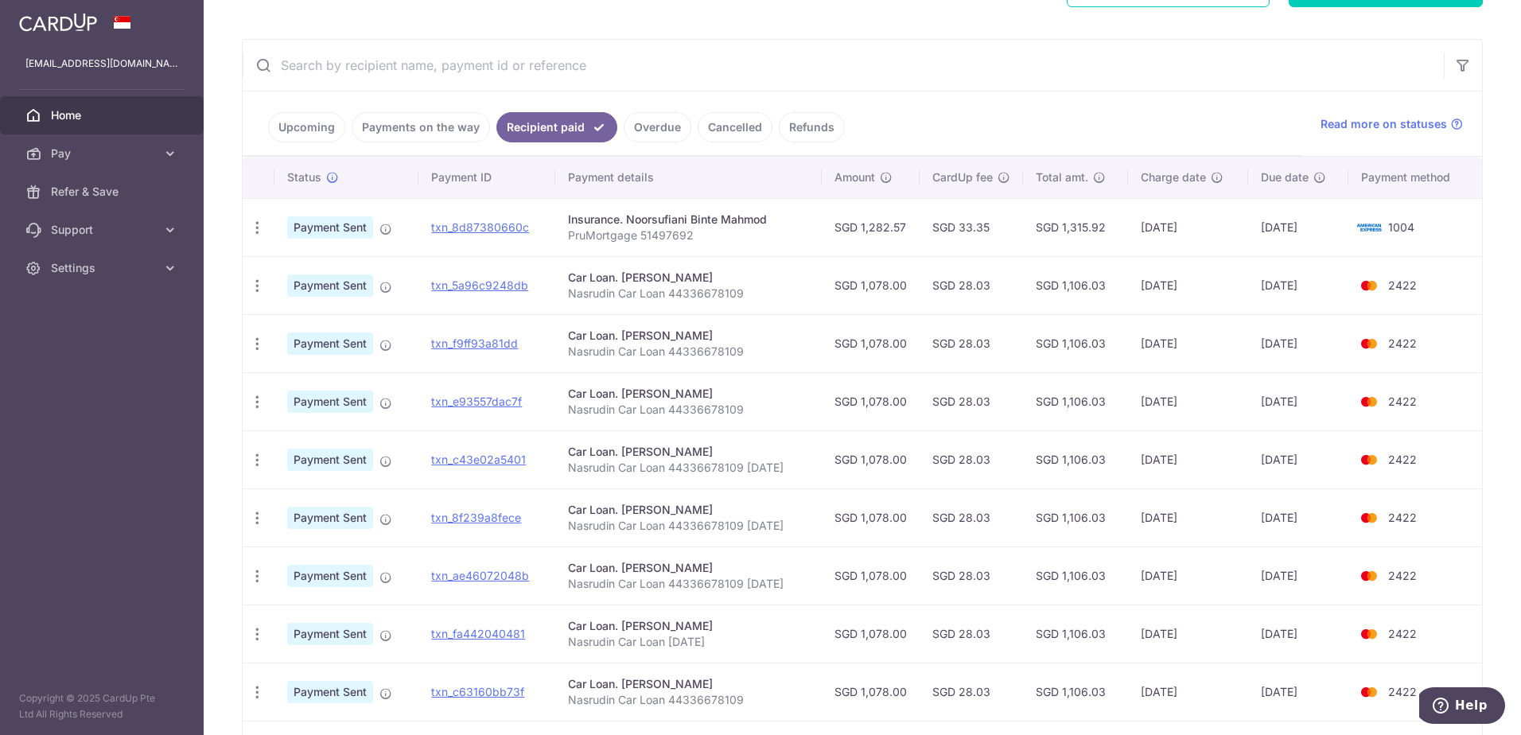
click at [312, 130] on link "Upcoming" at bounding box center [306, 127] width 77 height 30
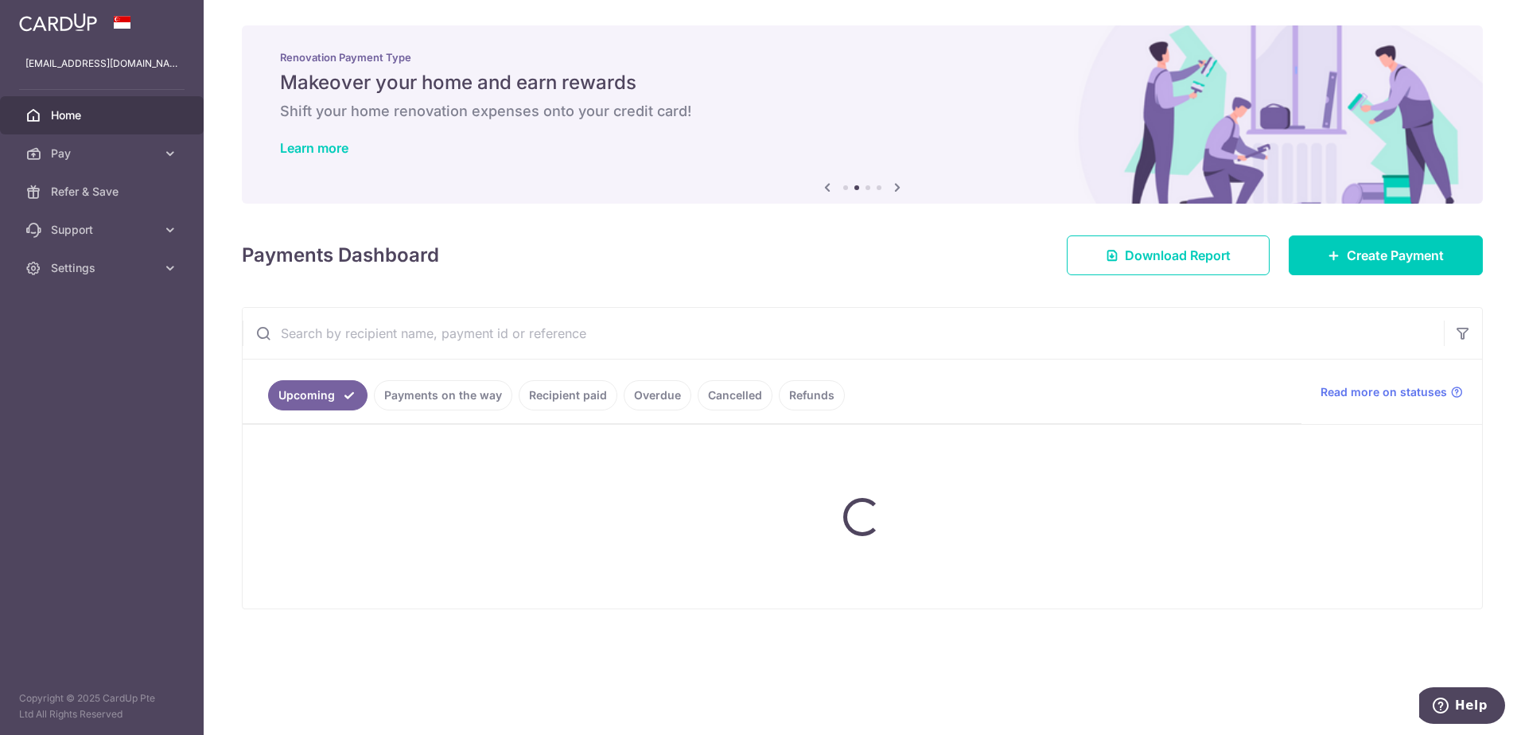
scroll to position [0, 0]
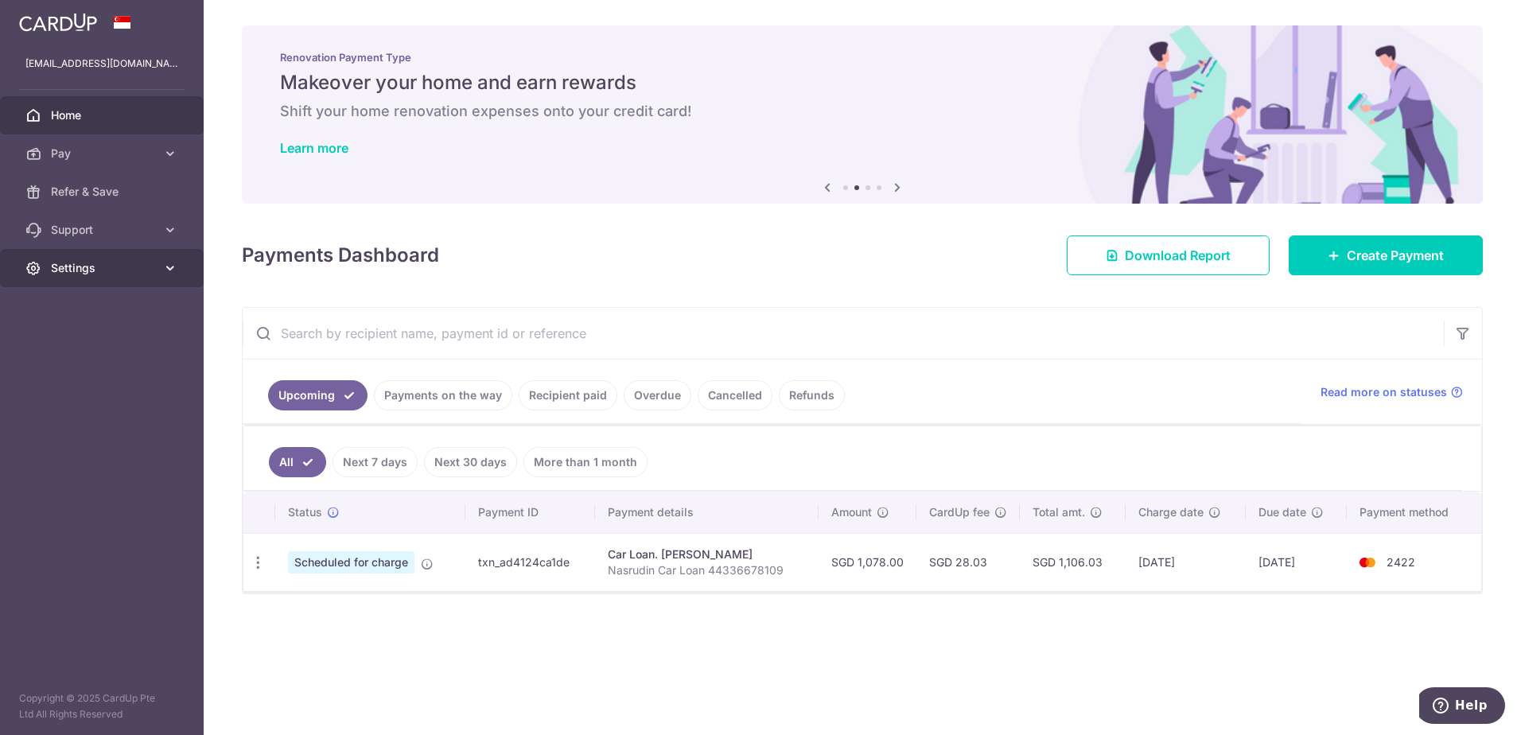
click at [161, 270] on link "Settings" at bounding box center [102, 268] width 204 height 38
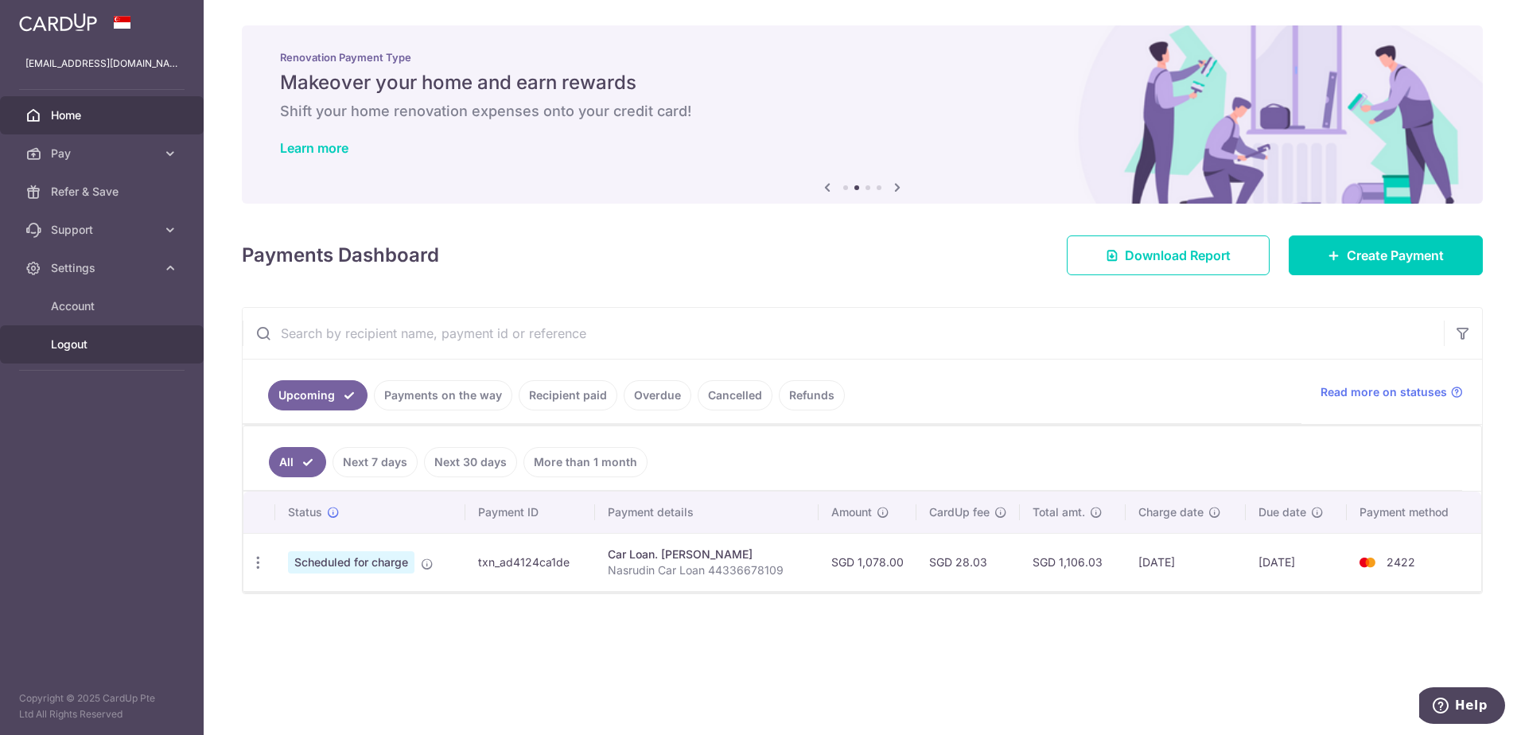
click at [81, 344] on span "Logout" at bounding box center [103, 344] width 105 height 16
